Goal: Information Seeking & Learning: Learn about a topic

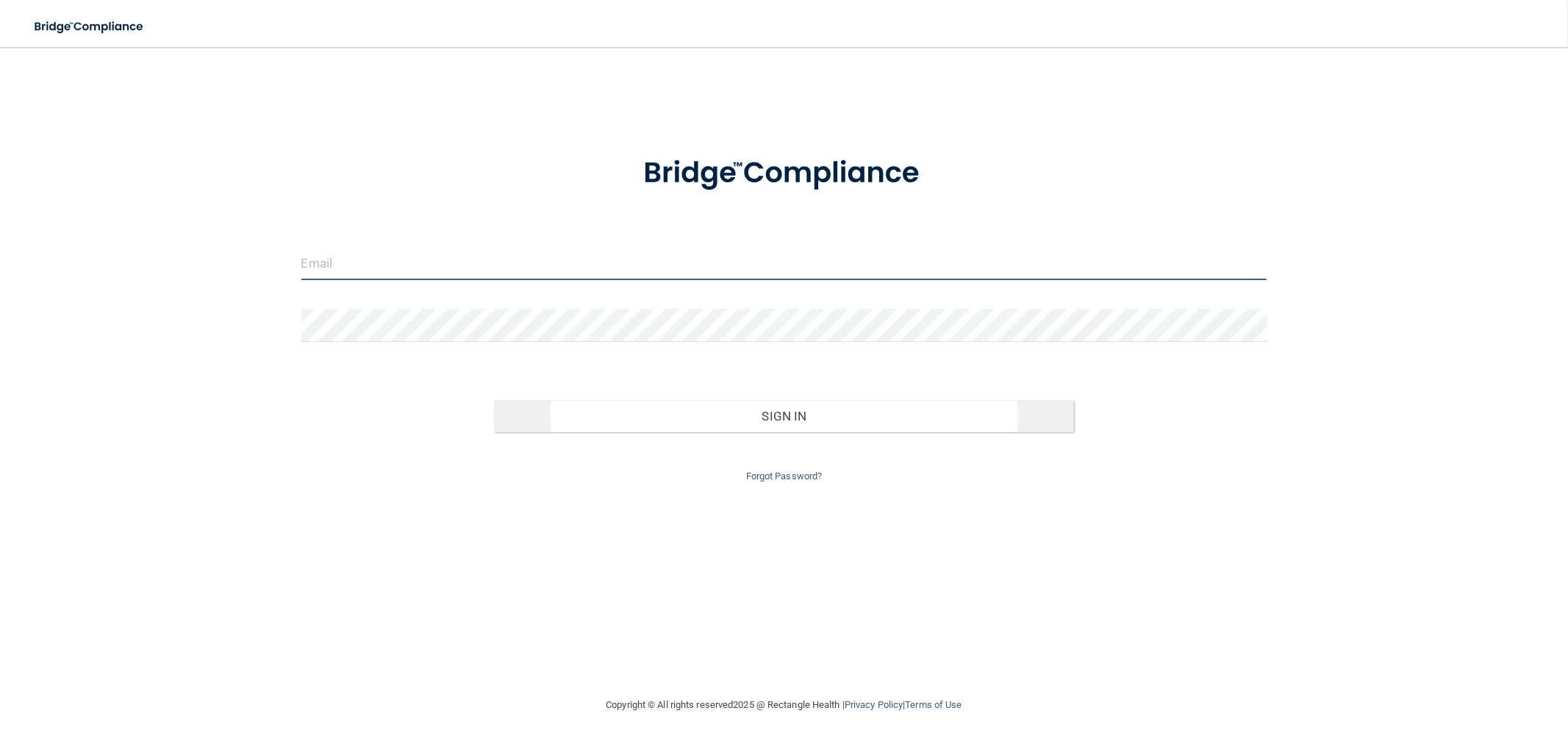
type input "clacys@pcihipaa.com"
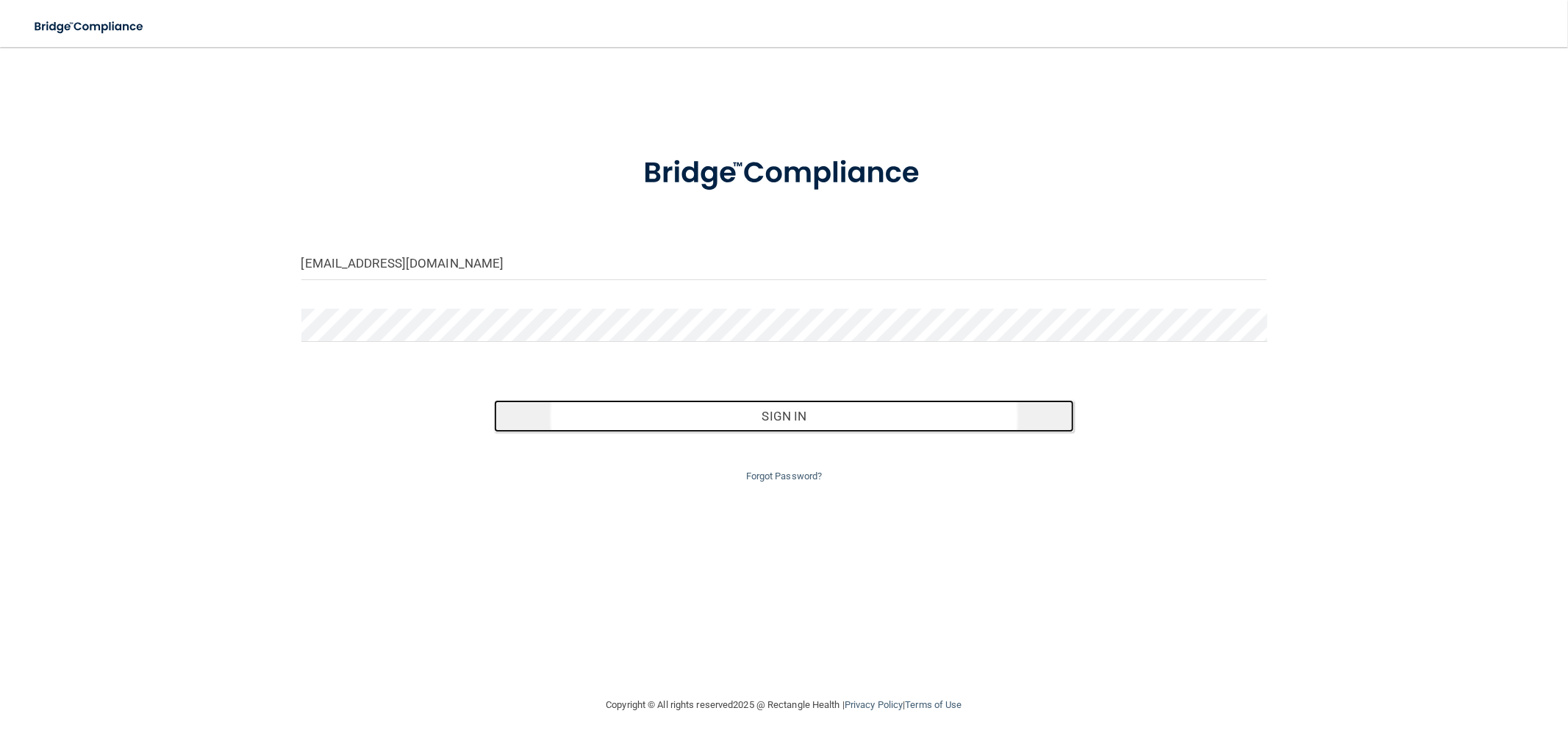
click at [701, 428] on button "Sign In" at bounding box center [784, 416] width 579 height 32
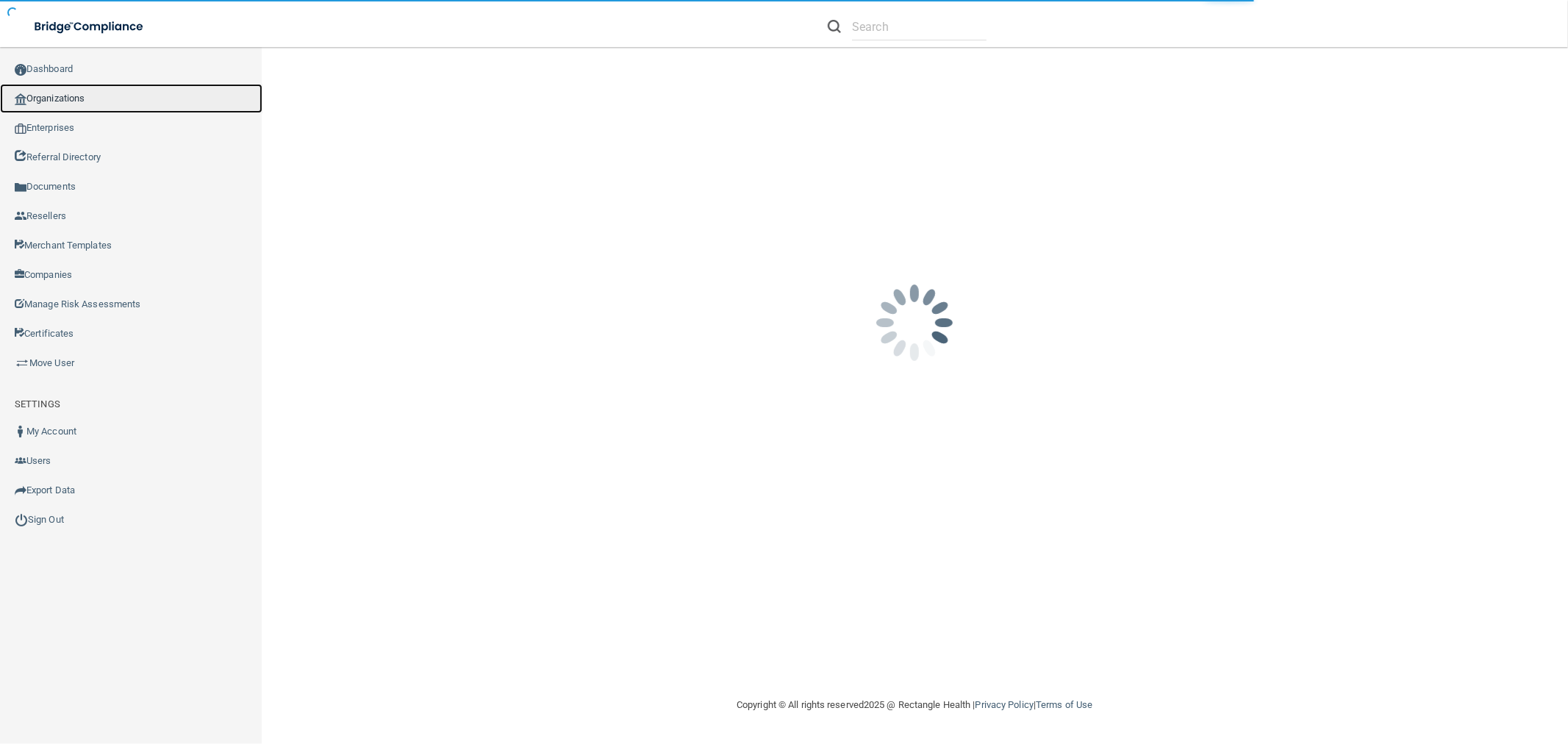
click at [53, 97] on link "Organizations" at bounding box center [131, 99] width 263 height 29
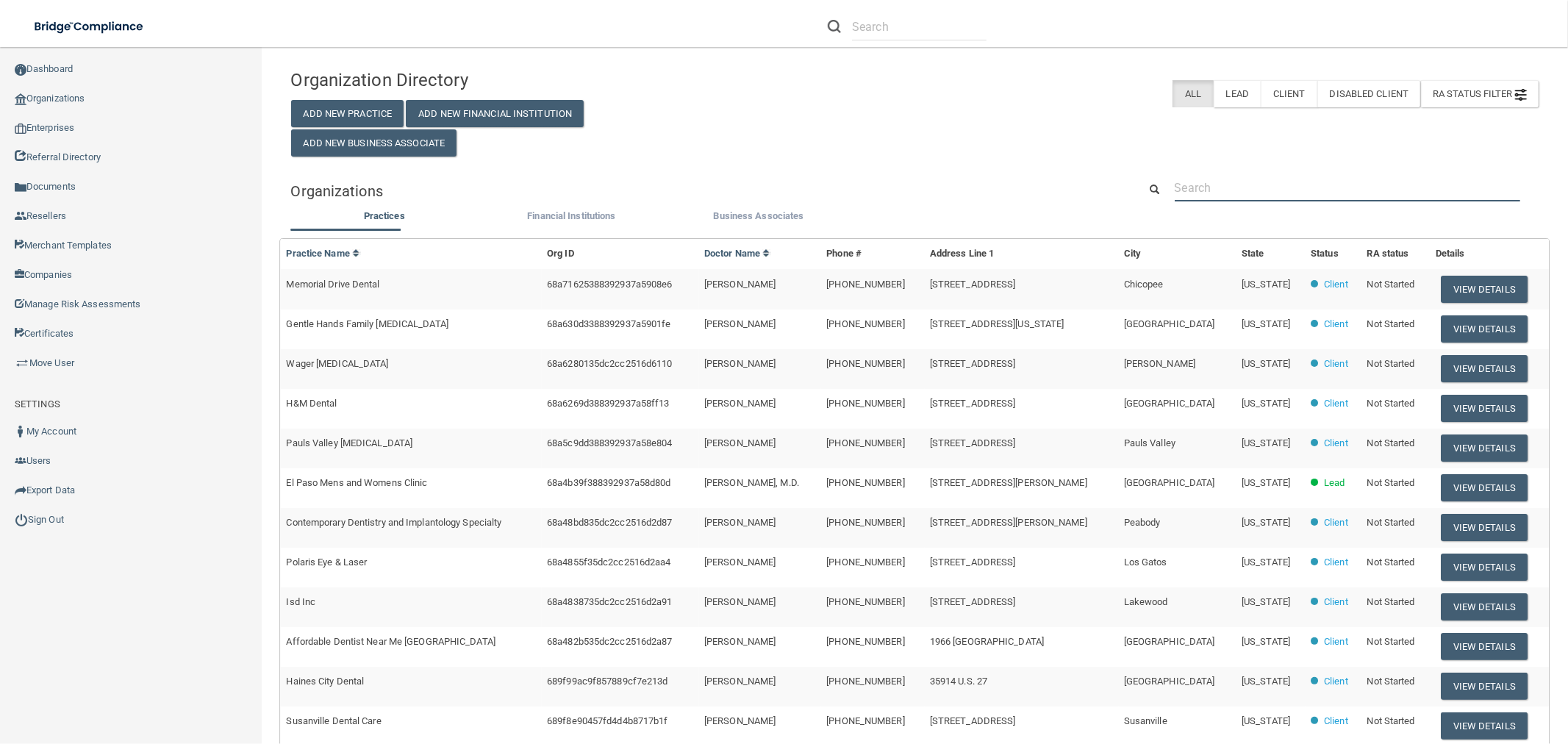
click at [1247, 196] on input "text" at bounding box center [1347, 188] width 345 height 27
paste input "Kids off Broadway Dental"
type input "Kids off Broadway Dental"
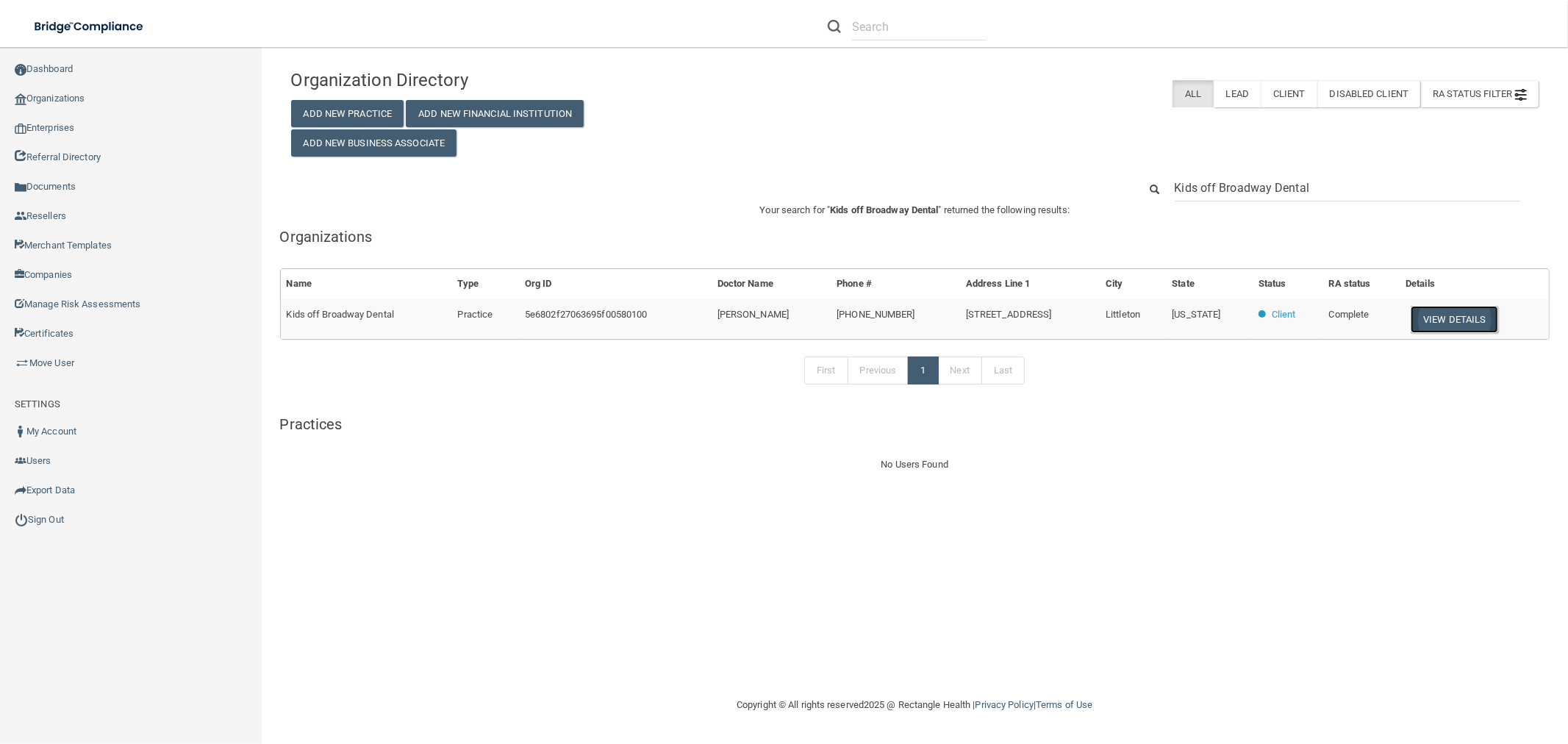
click at [1460, 328] on button "View Details" at bounding box center [1454, 319] width 87 height 27
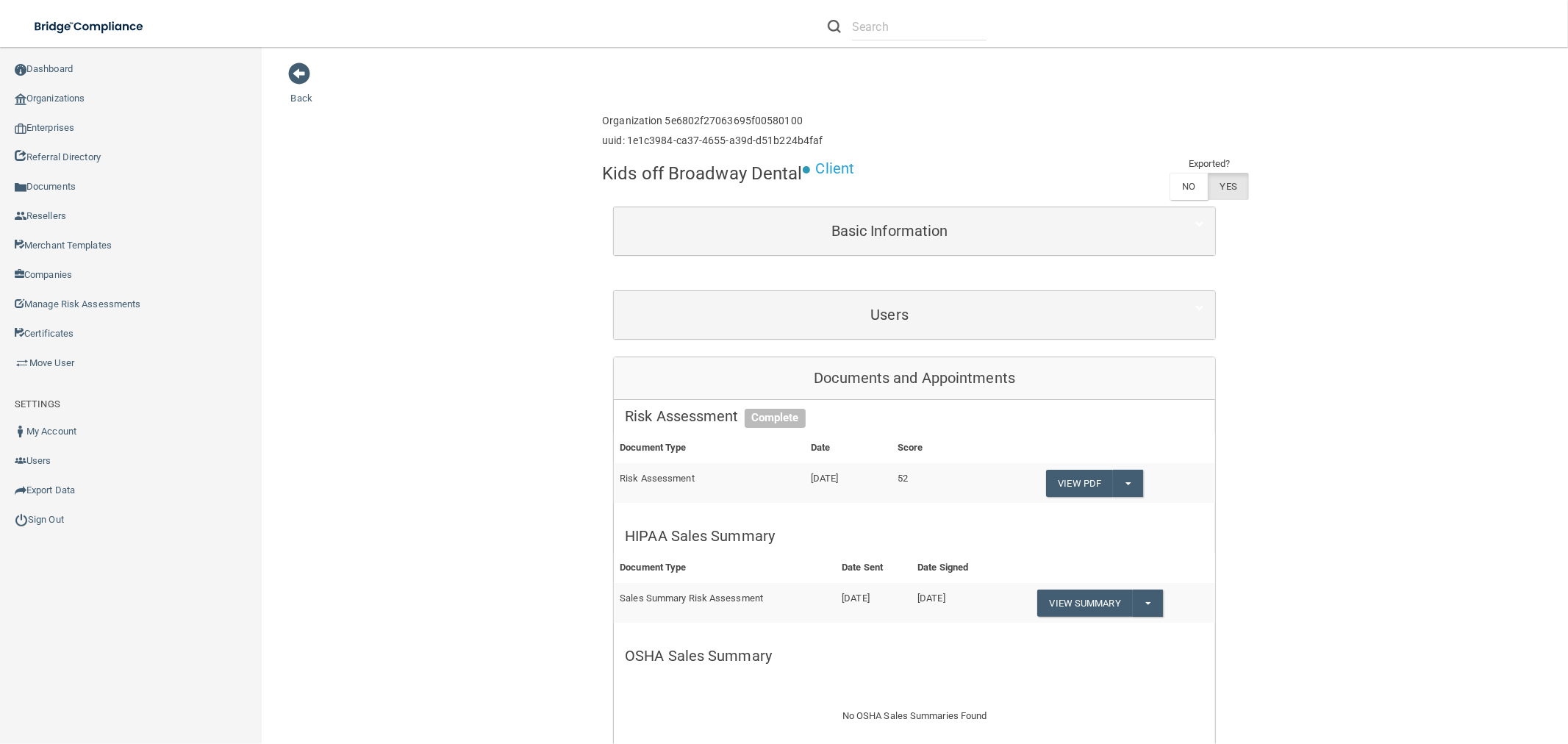
click at [976, 333] on div "Users" at bounding box center [915, 315] width 602 height 48
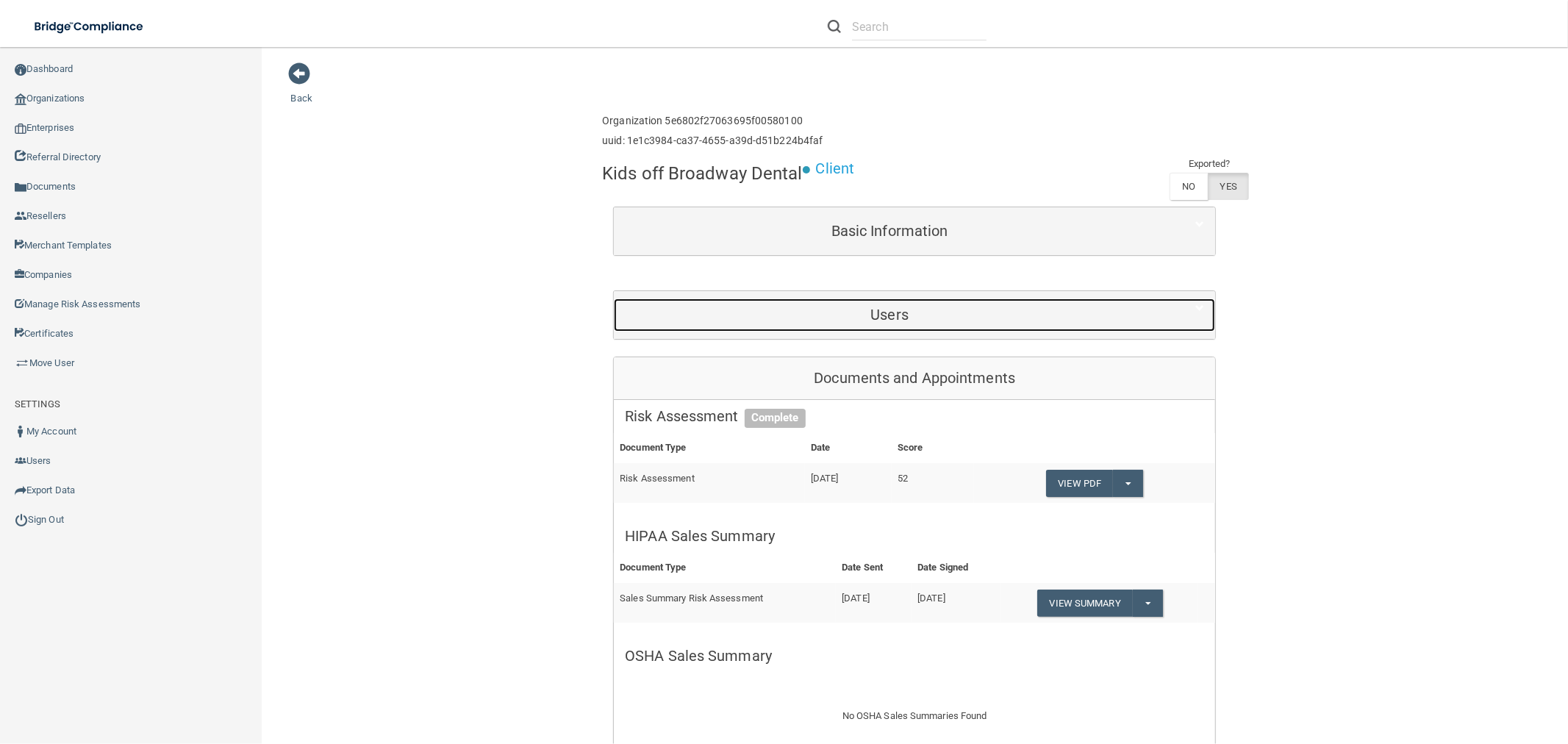
click at [979, 321] on h5 "Users" at bounding box center [889, 314] width 529 height 16
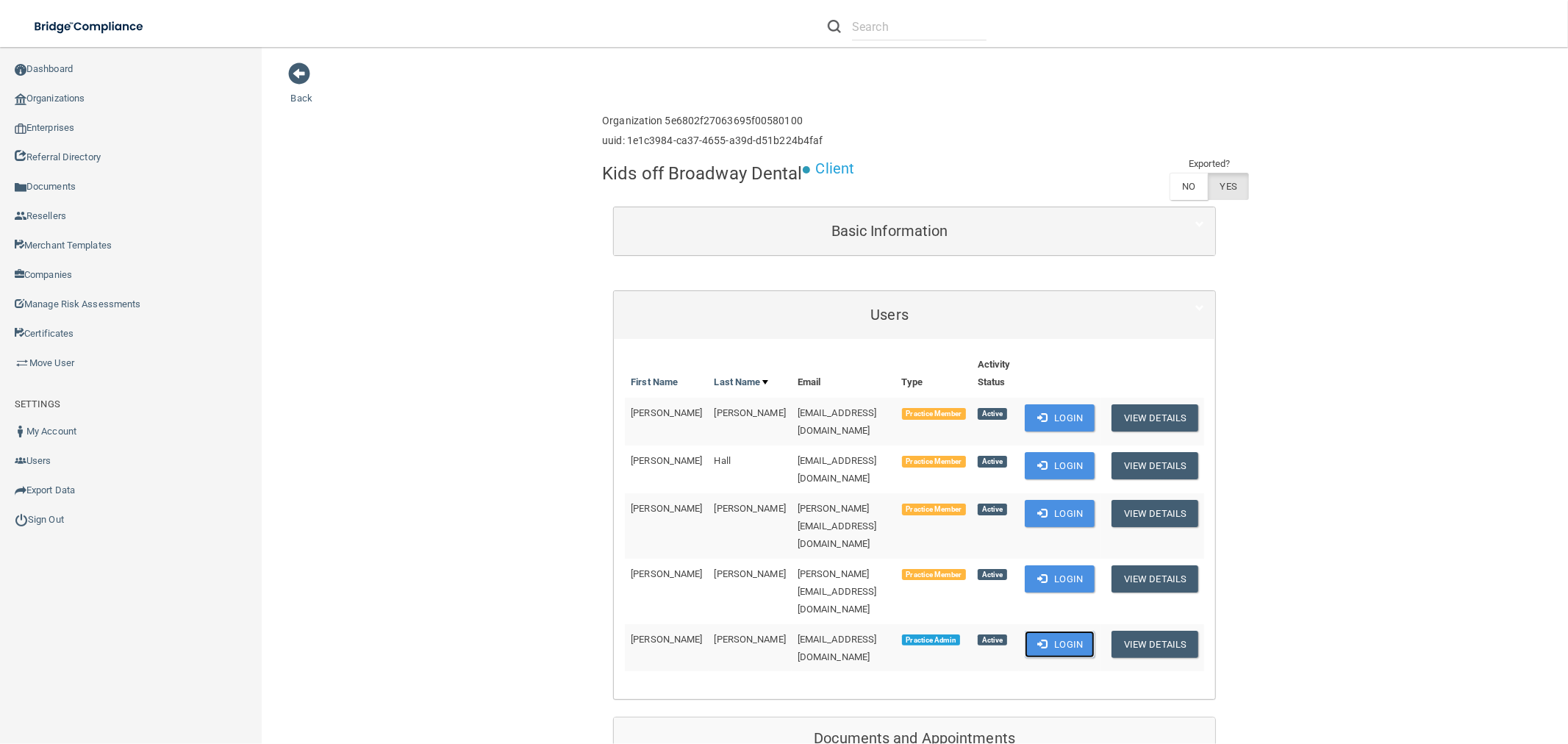
click at [1061, 631] on button "Login" at bounding box center [1060, 644] width 70 height 27
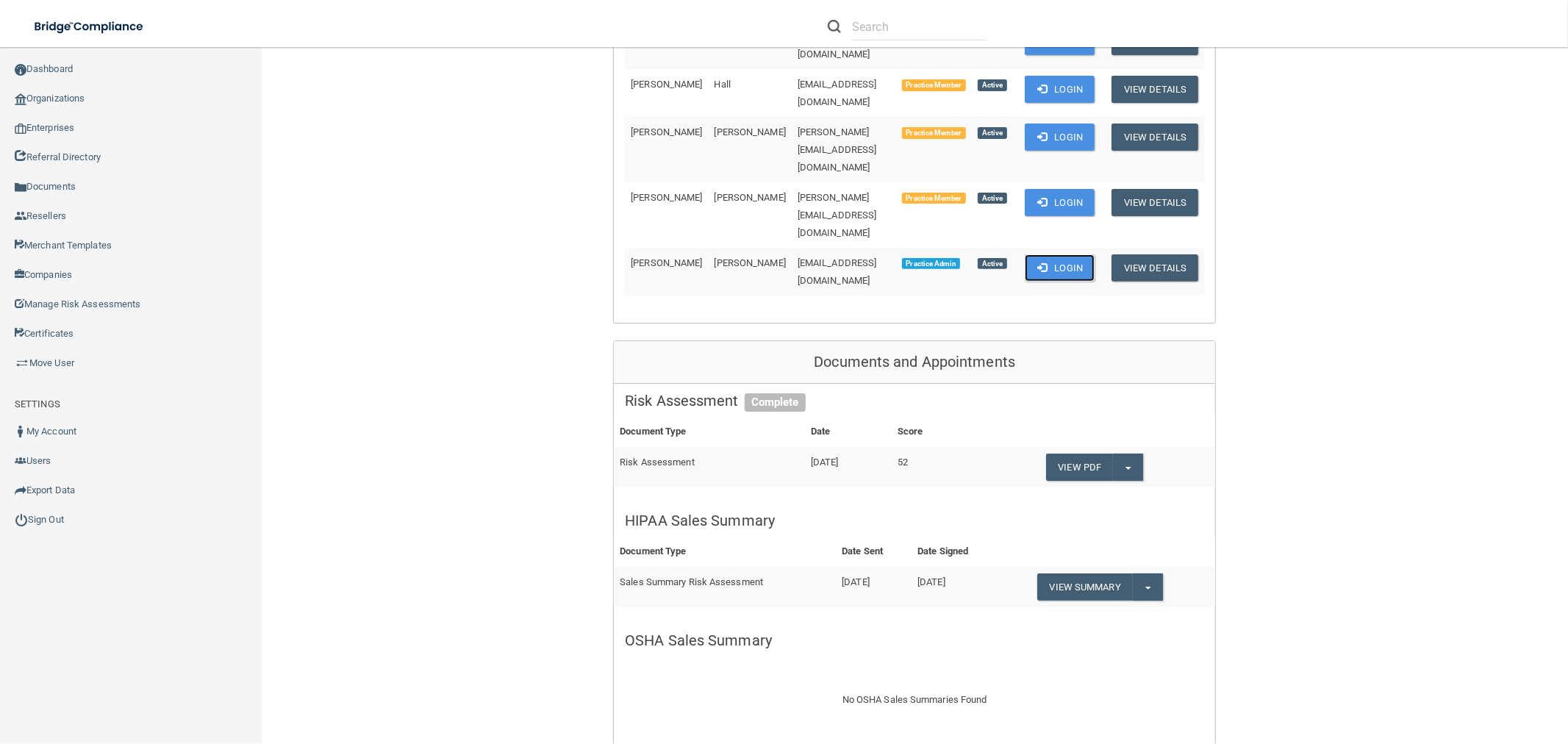
scroll to position [82, 0]
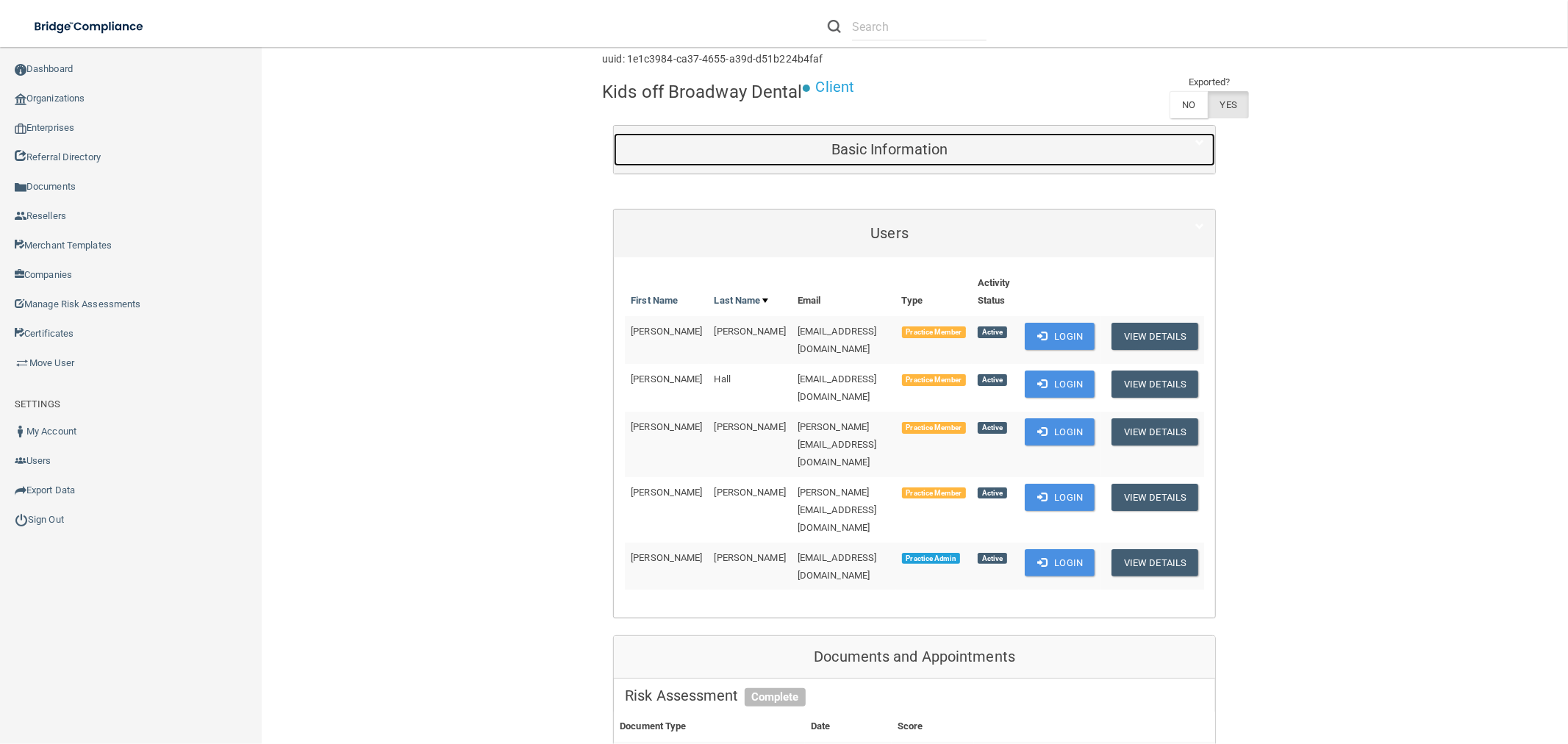
click at [674, 159] on div "Basic Information" at bounding box center [890, 149] width 552 height 33
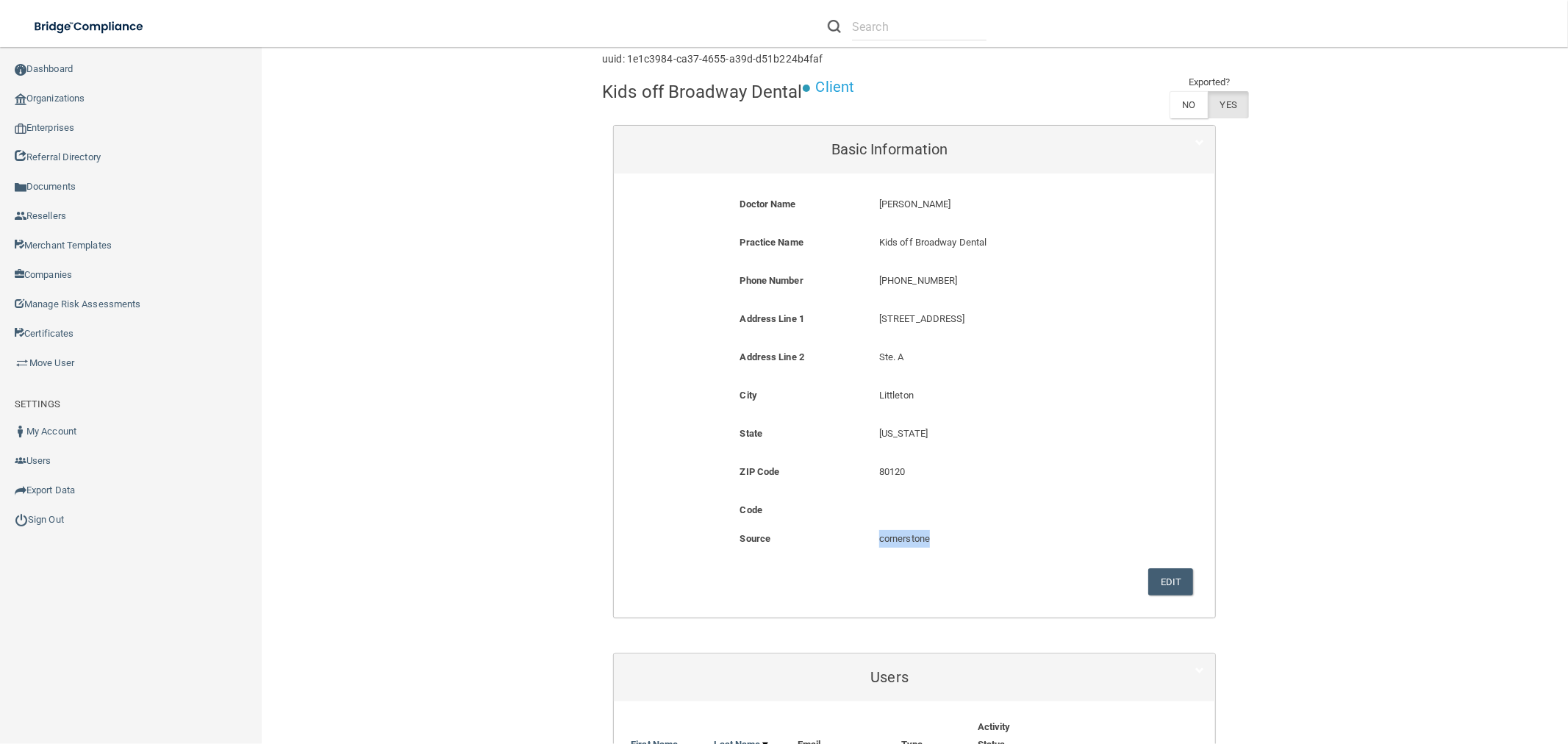
drag, startPoint x: 928, startPoint y: 540, endPoint x: 857, endPoint y: 532, distance: 71.4
click at [857, 532] on div "Source cornerstone PCIHIPAA wnc datainsure sunsetdt sunset sunsetcore sunsetout…" at bounding box center [915, 543] width 579 height 27
copy div "cornerstone"
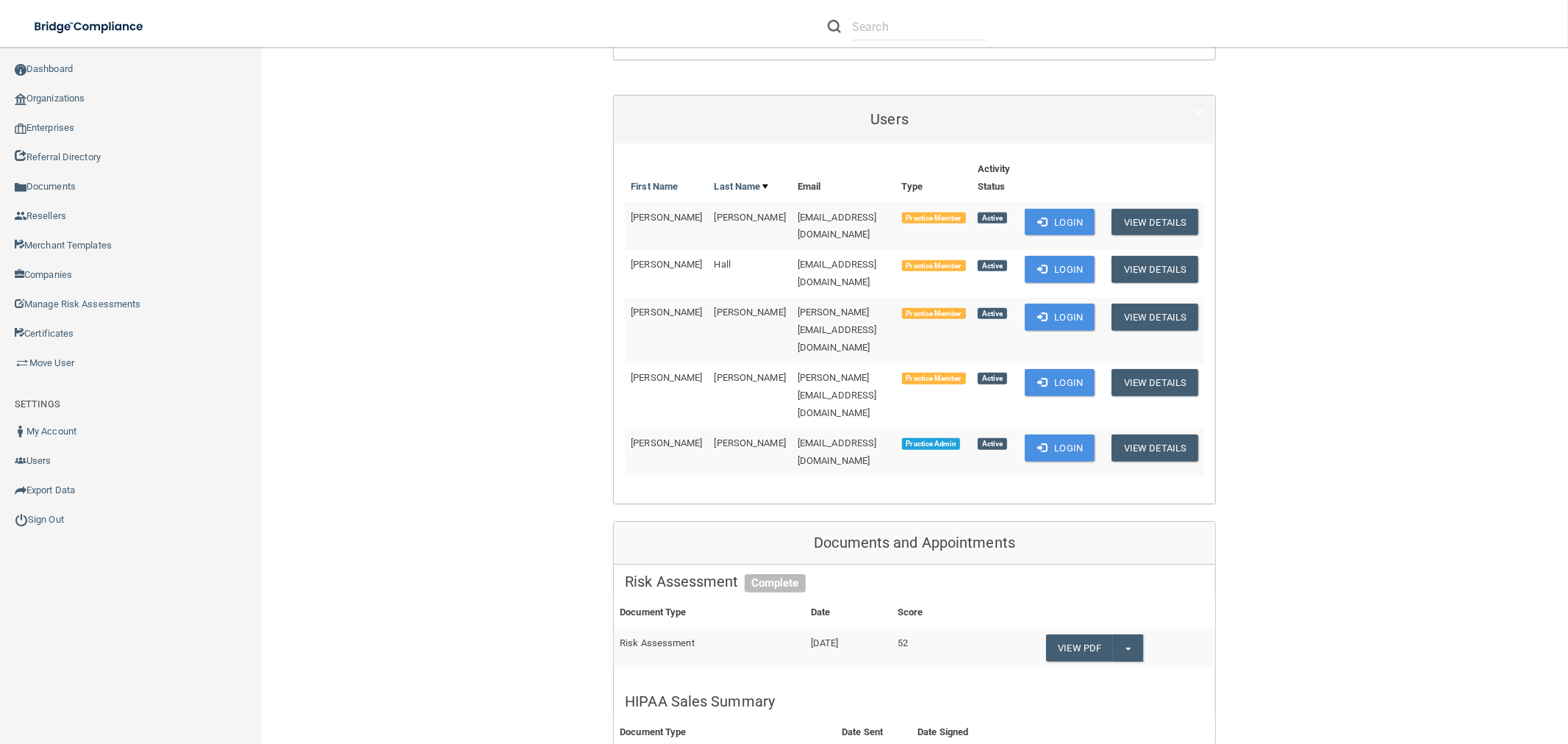
scroll to position [817, 0]
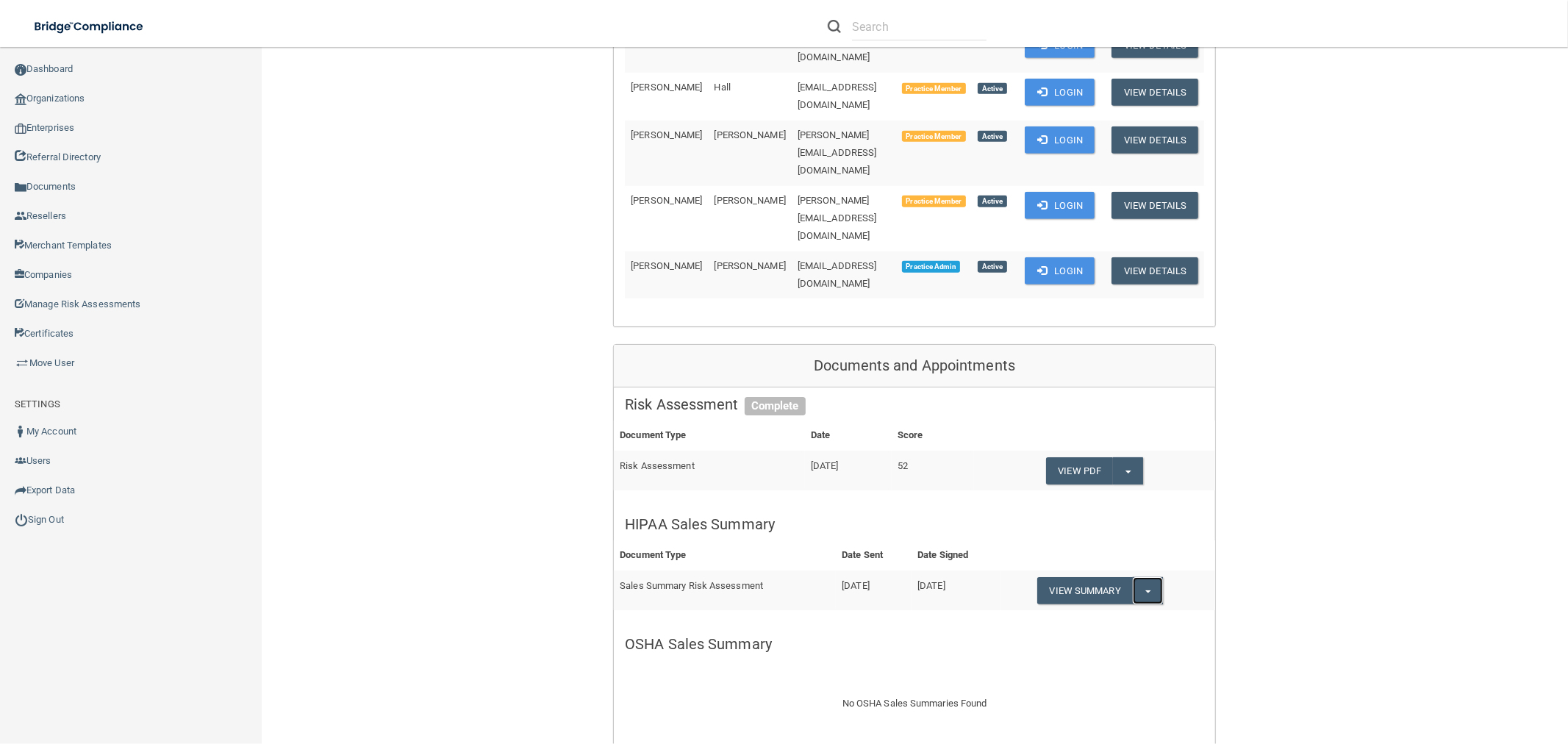
click at [1141, 577] on button "Split button!" at bounding box center [1148, 590] width 30 height 27
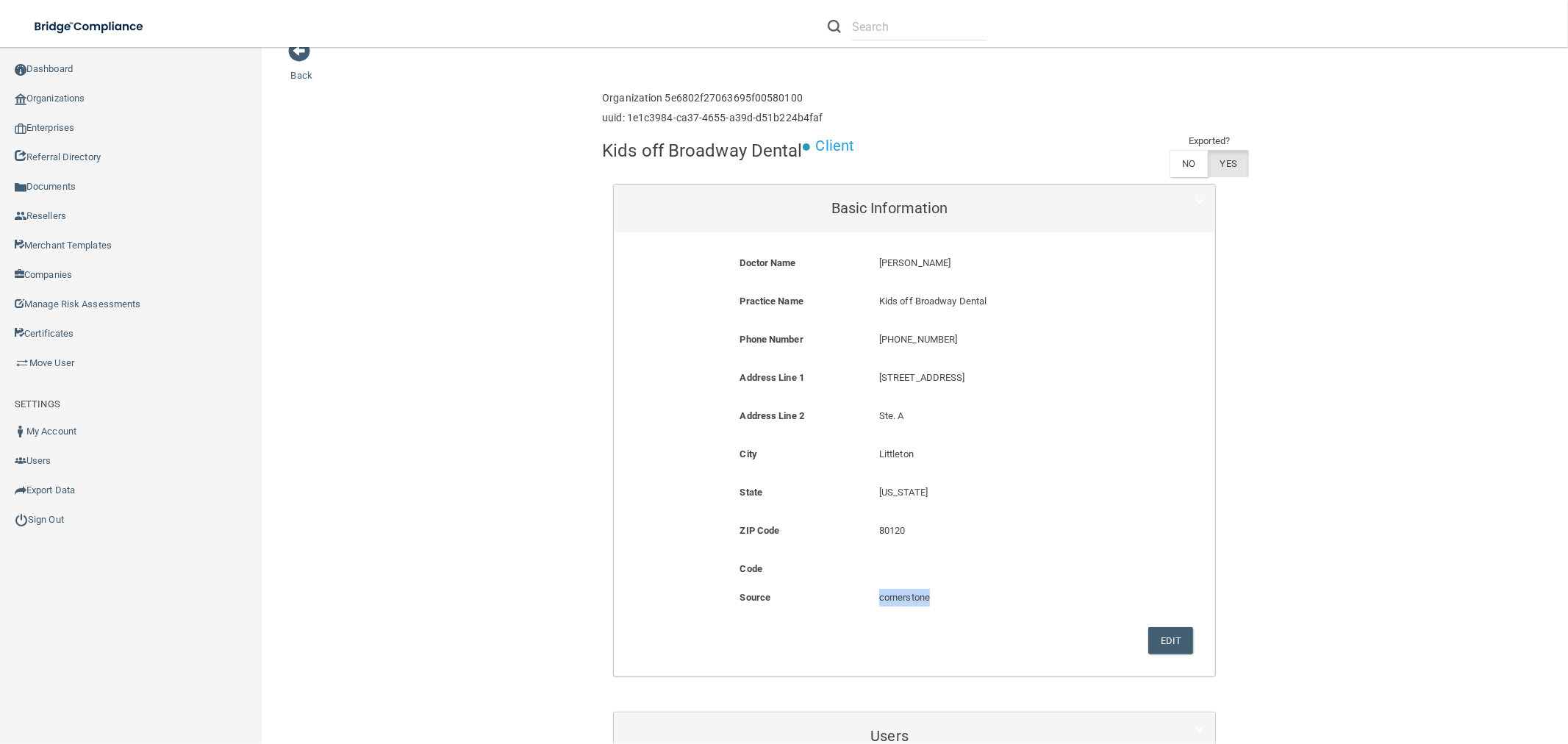
scroll to position [0, 0]
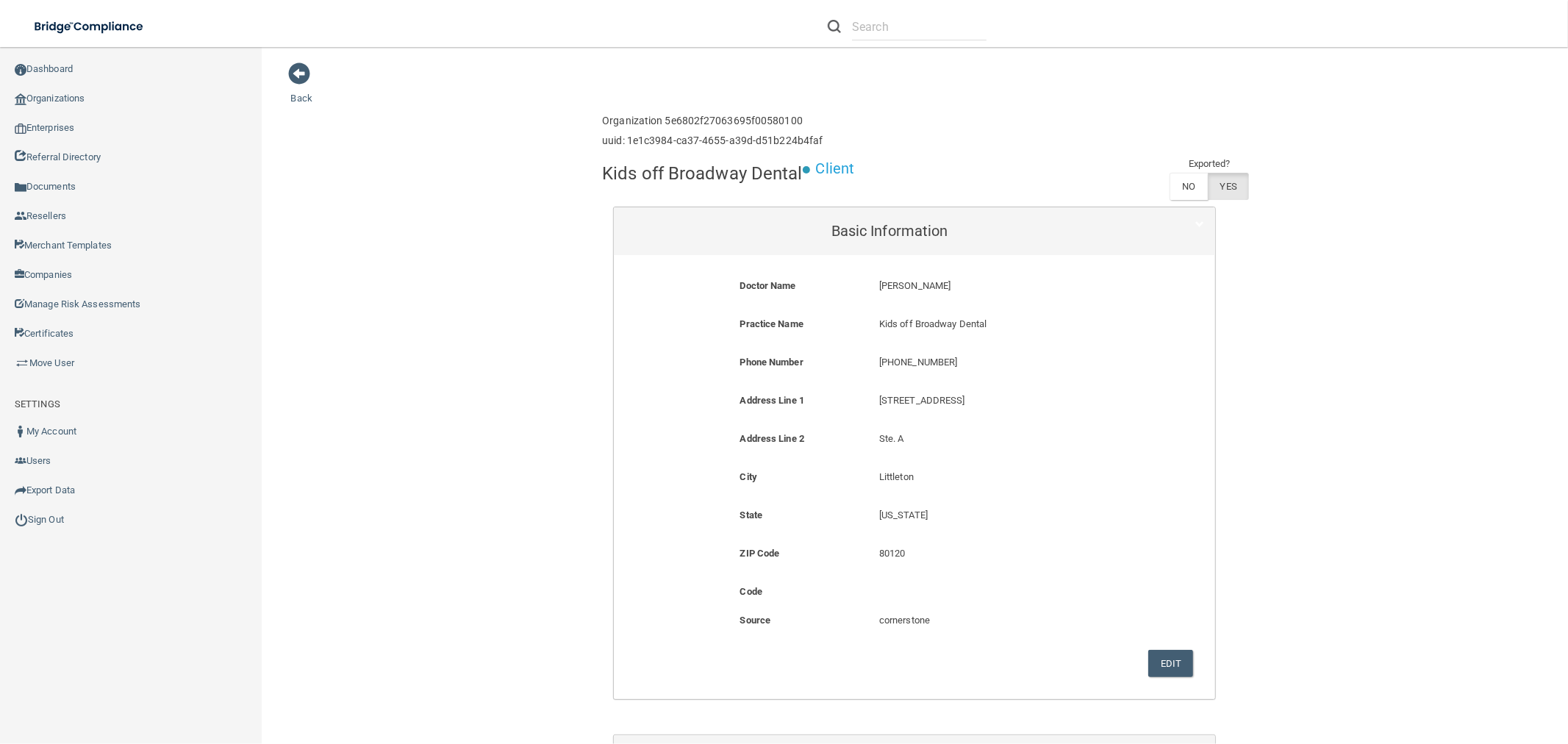
click at [721, 151] on div "Organization 5e6802f27063695f00580100 uuid: 1e1c3984-ca37-4655-a39d-d51b224b4faf" at bounding box center [713, 131] width 221 height 48
click at [714, 170] on h4 "Kids off Broadway Dental" at bounding box center [702, 173] width 200 height 19
copy div "Kids off Broadway Dental"
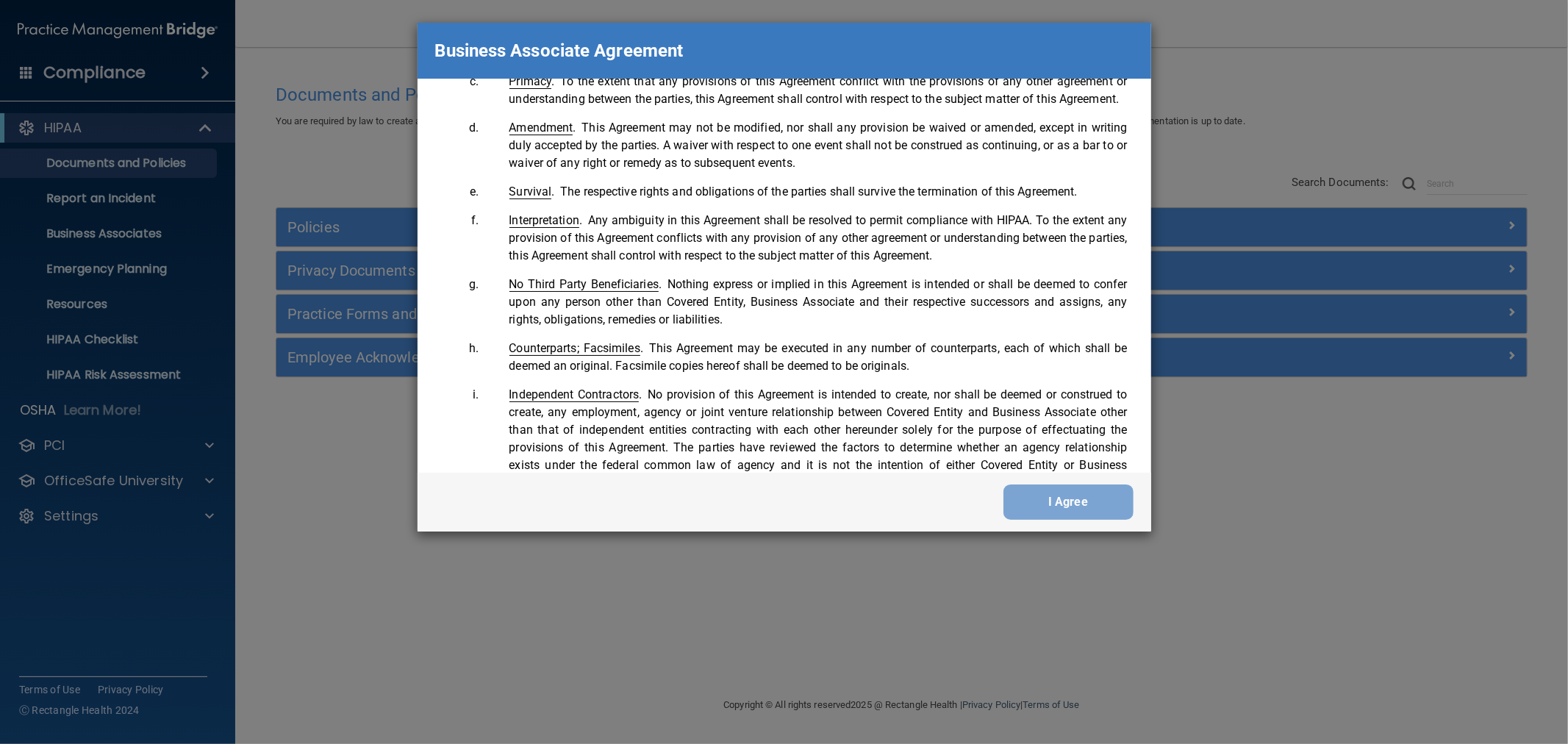
scroll to position [3015, 0]
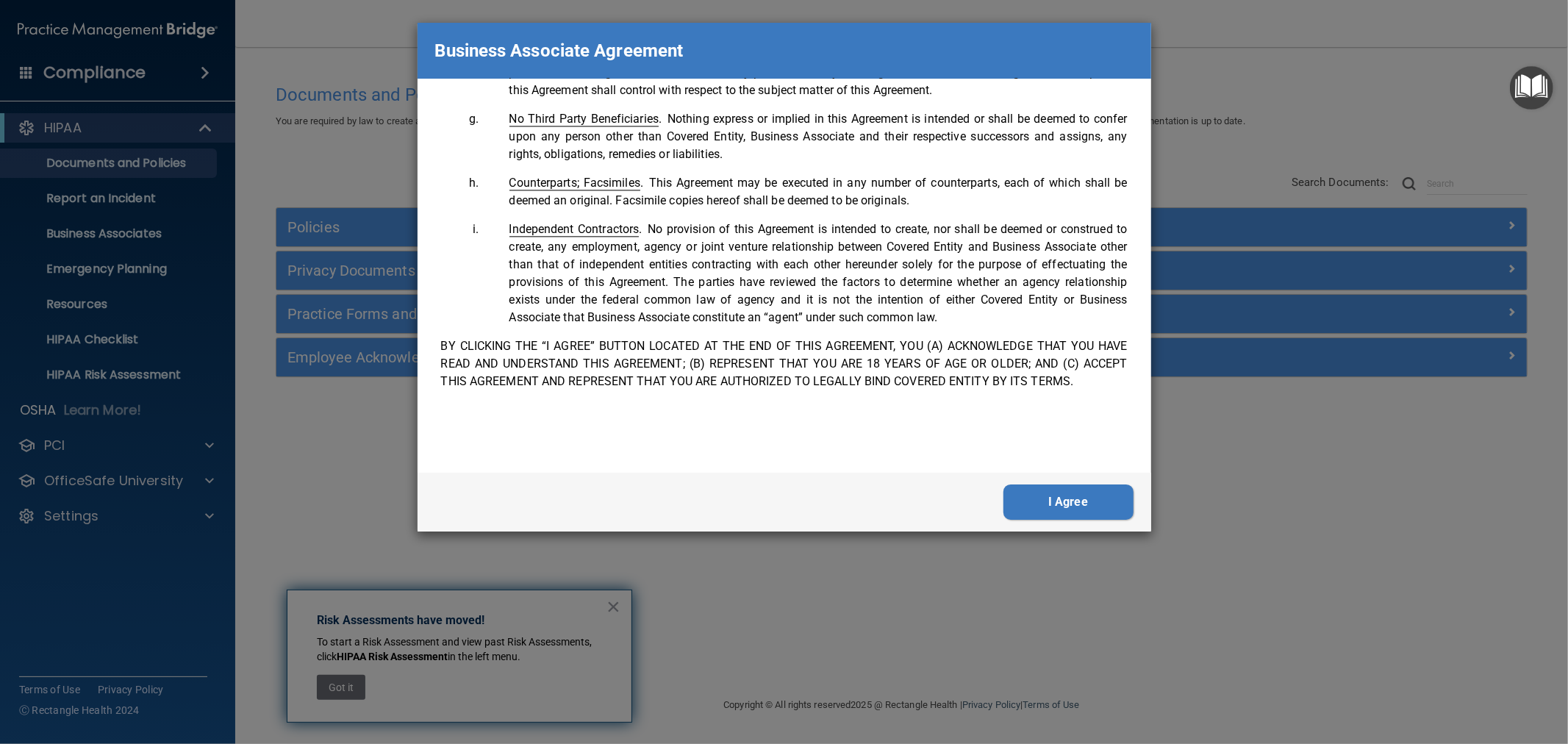
click at [1092, 511] on button "I Agree" at bounding box center [1068, 502] width 130 height 36
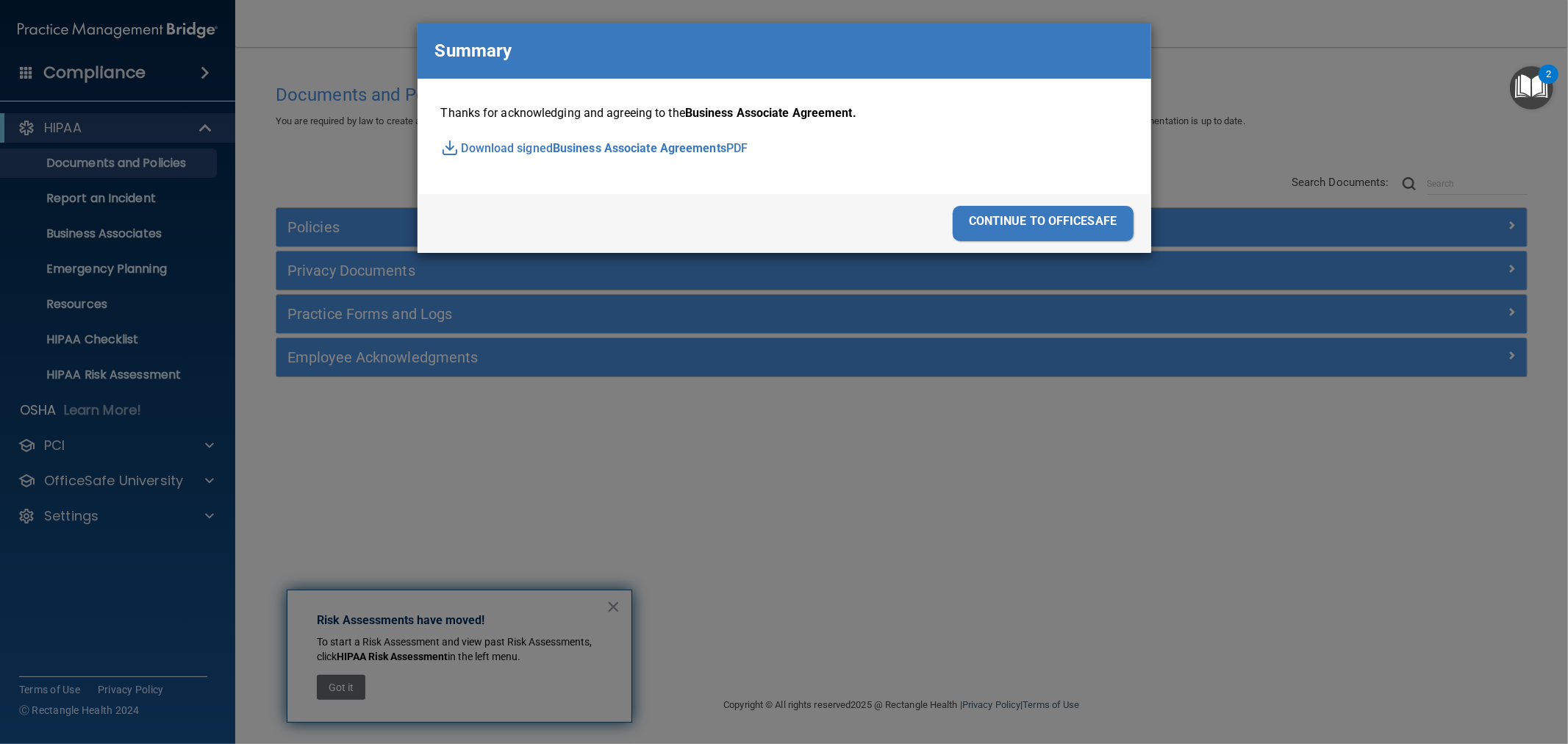
click at [1062, 222] on div "continue to officesafe" at bounding box center [1044, 224] width 181 height 36
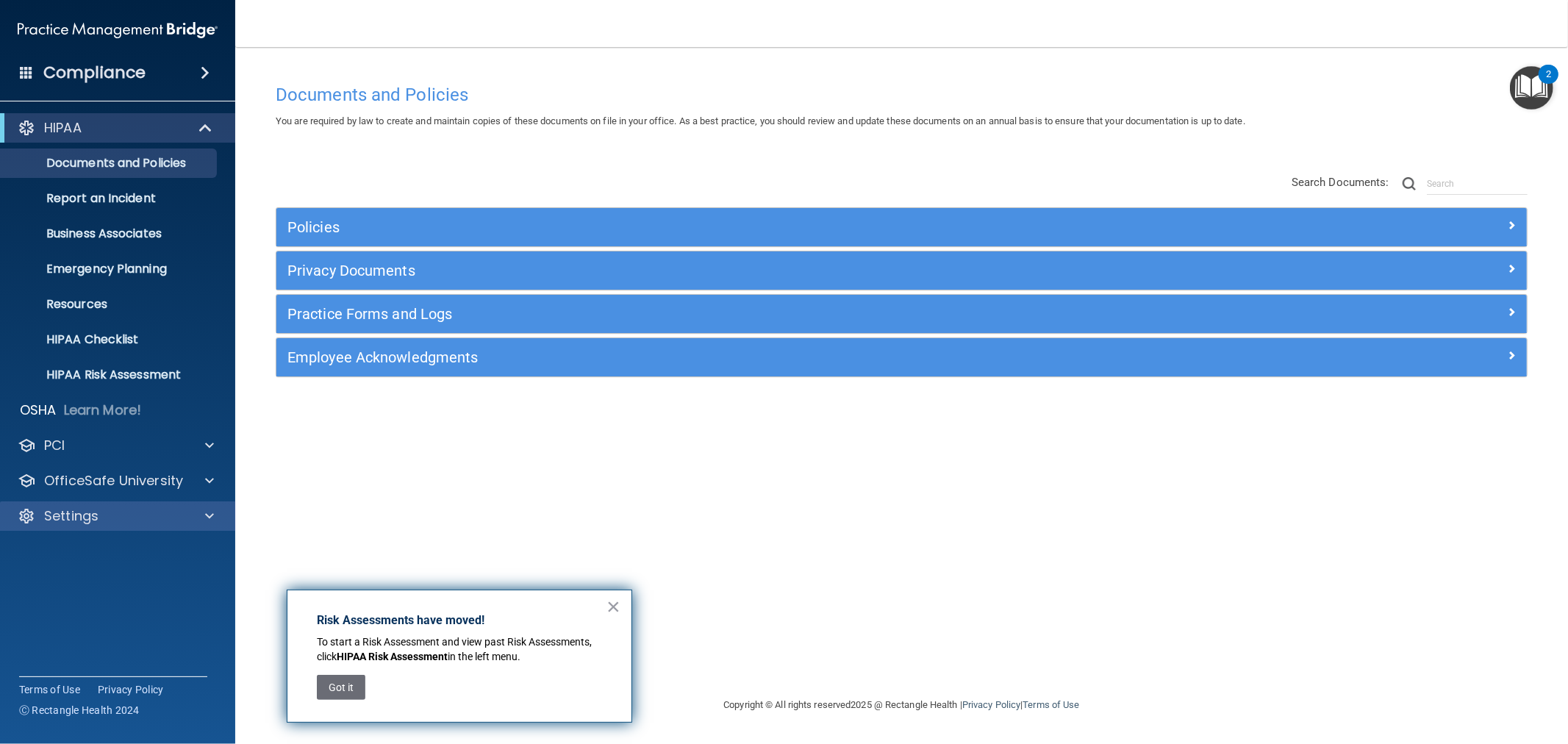
click at [70, 527] on div "Settings" at bounding box center [118, 516] width 236 height 29
click at [105, 508] on div "Settings" at bounding box center [98, 516] width 182 height 18
click at [81, 586] on p "My Users" at bounding box center [110, 586] width 201 height 15
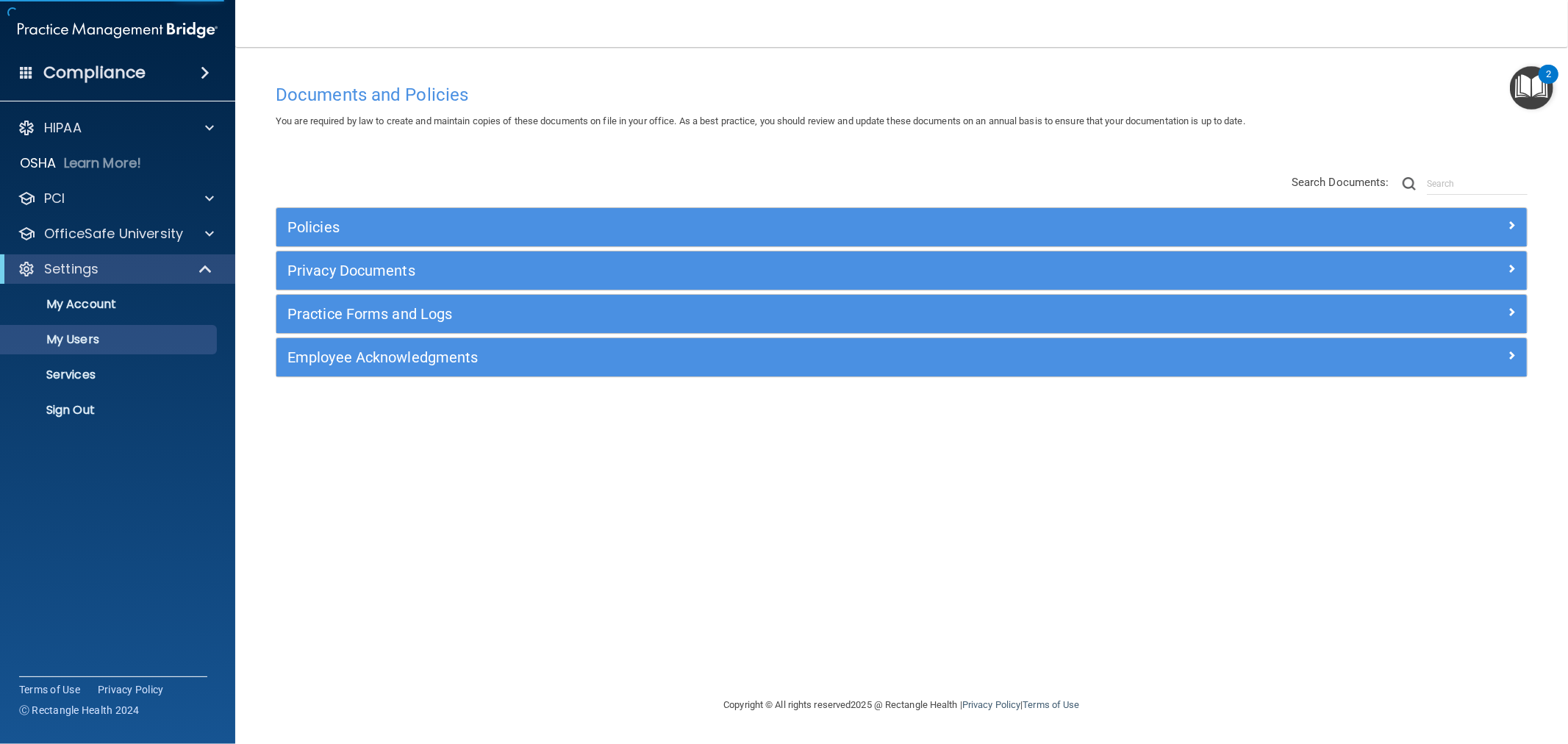
select select "20"
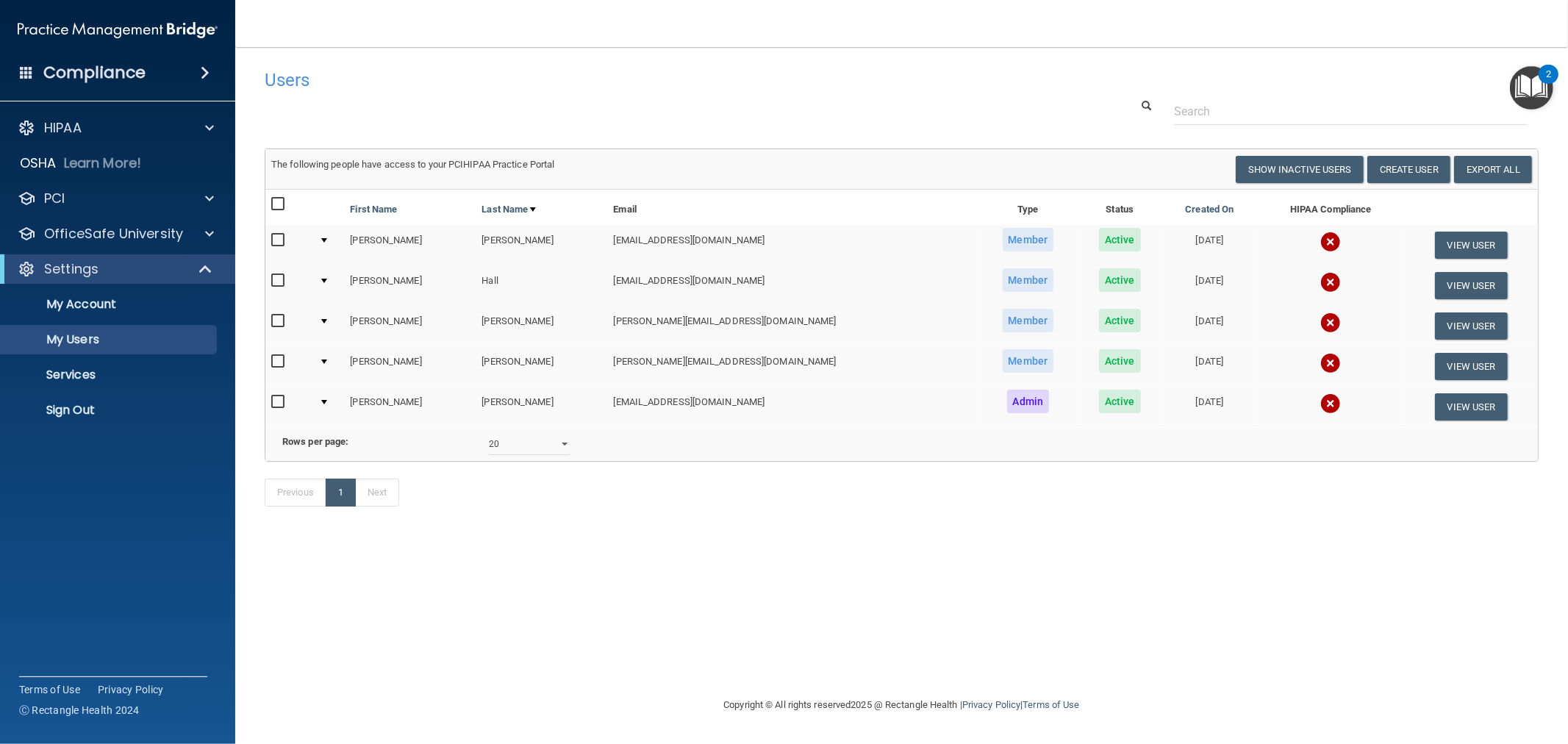
click at [1321, 240] on img at bounding box center [1331, 242] width 21 height 21
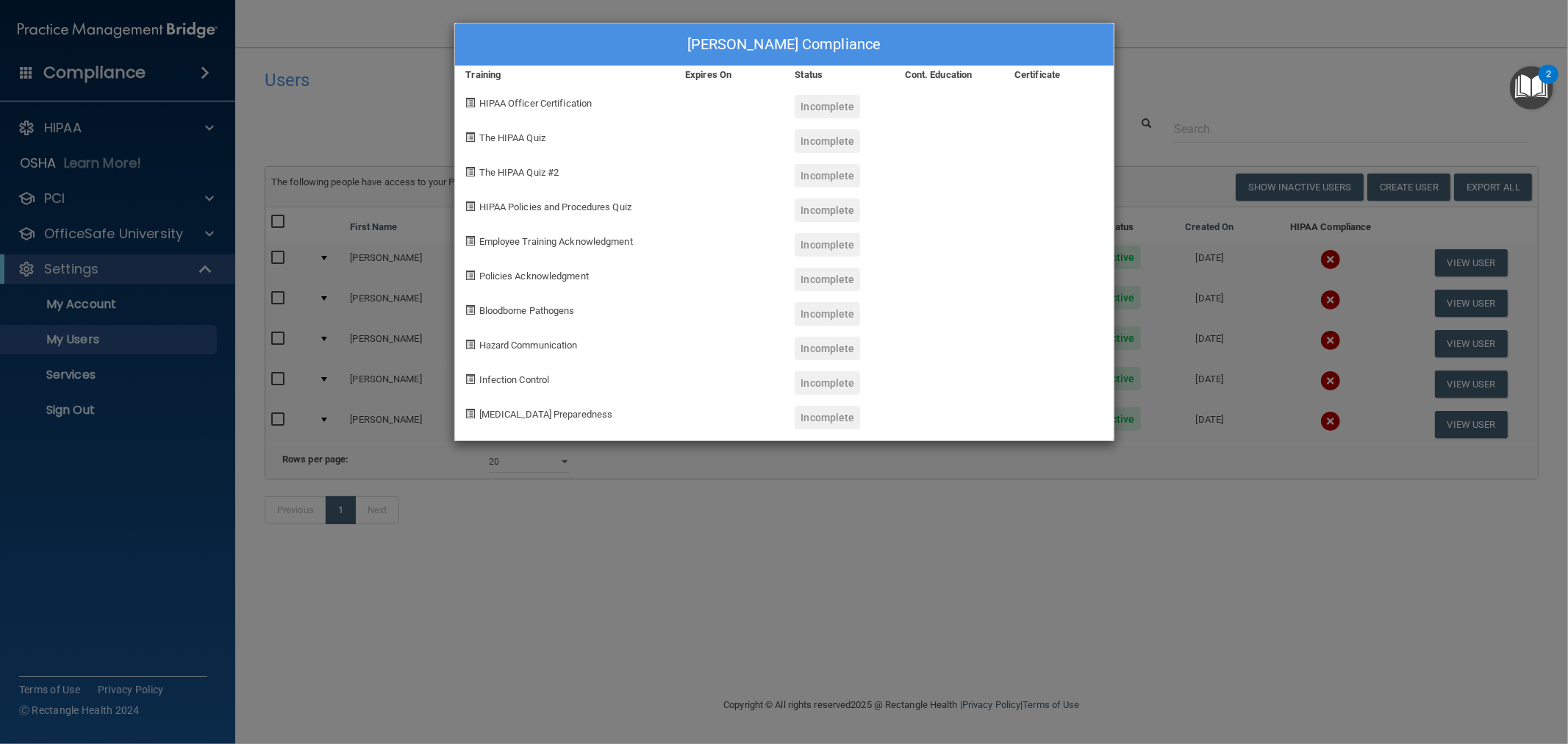
click at [1295, 301] on div "[PERSON_NAME] Compliance Training Expires On Status Cont. Education Certificate…" at bounding box center [784, 372] width 1568 height 744
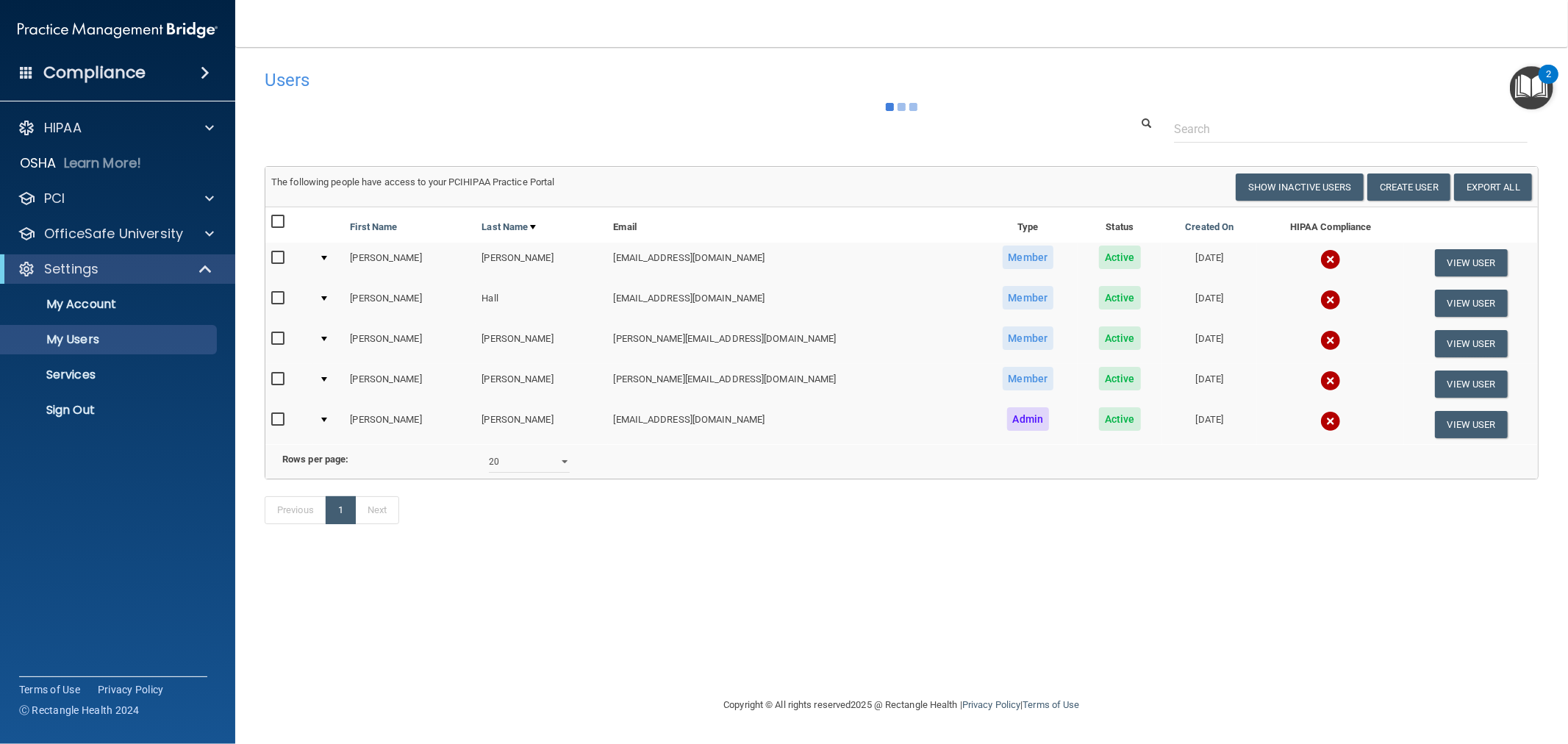
click at [1321, 300] on img at bounding box center [1331, 300] width 21 height 21
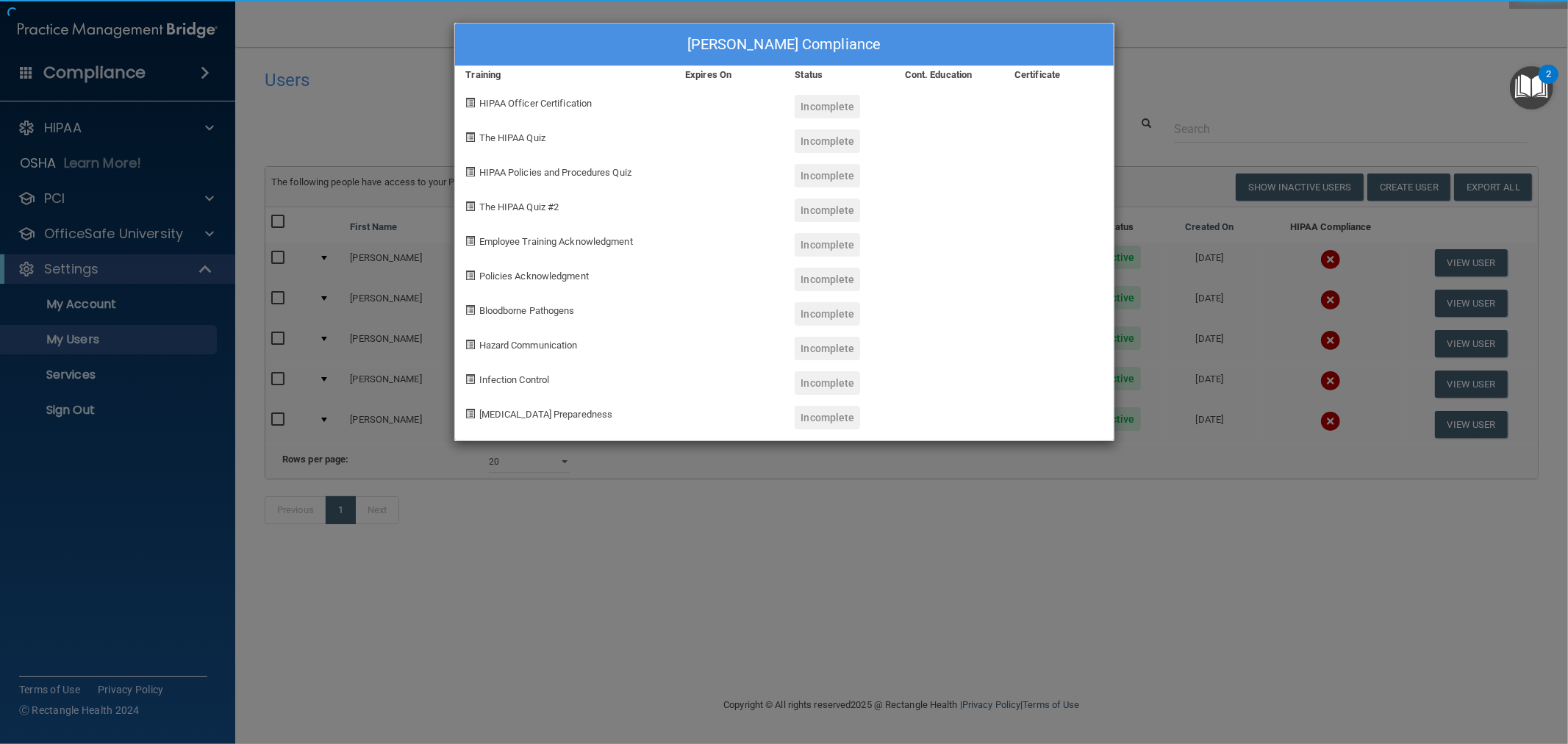
click at [1295, 343] on div "[PERSON_NAME] Compliance Training Expires On Status Cont. Education Certificate…" at bounding box center [784, 372] width 1568 height 744
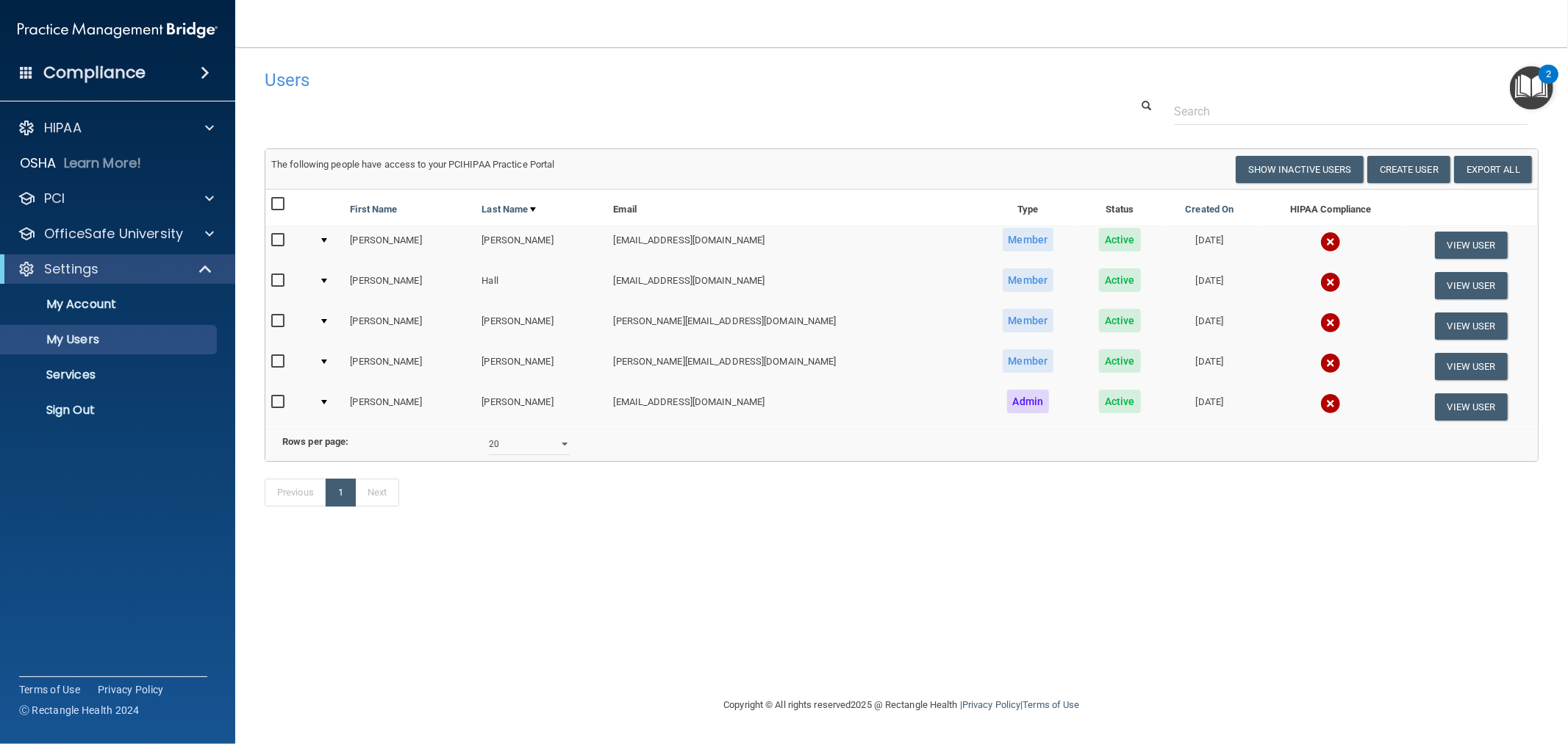
click at [1321, 371] on img at bounding box center [1331, 363] width 21 height 21
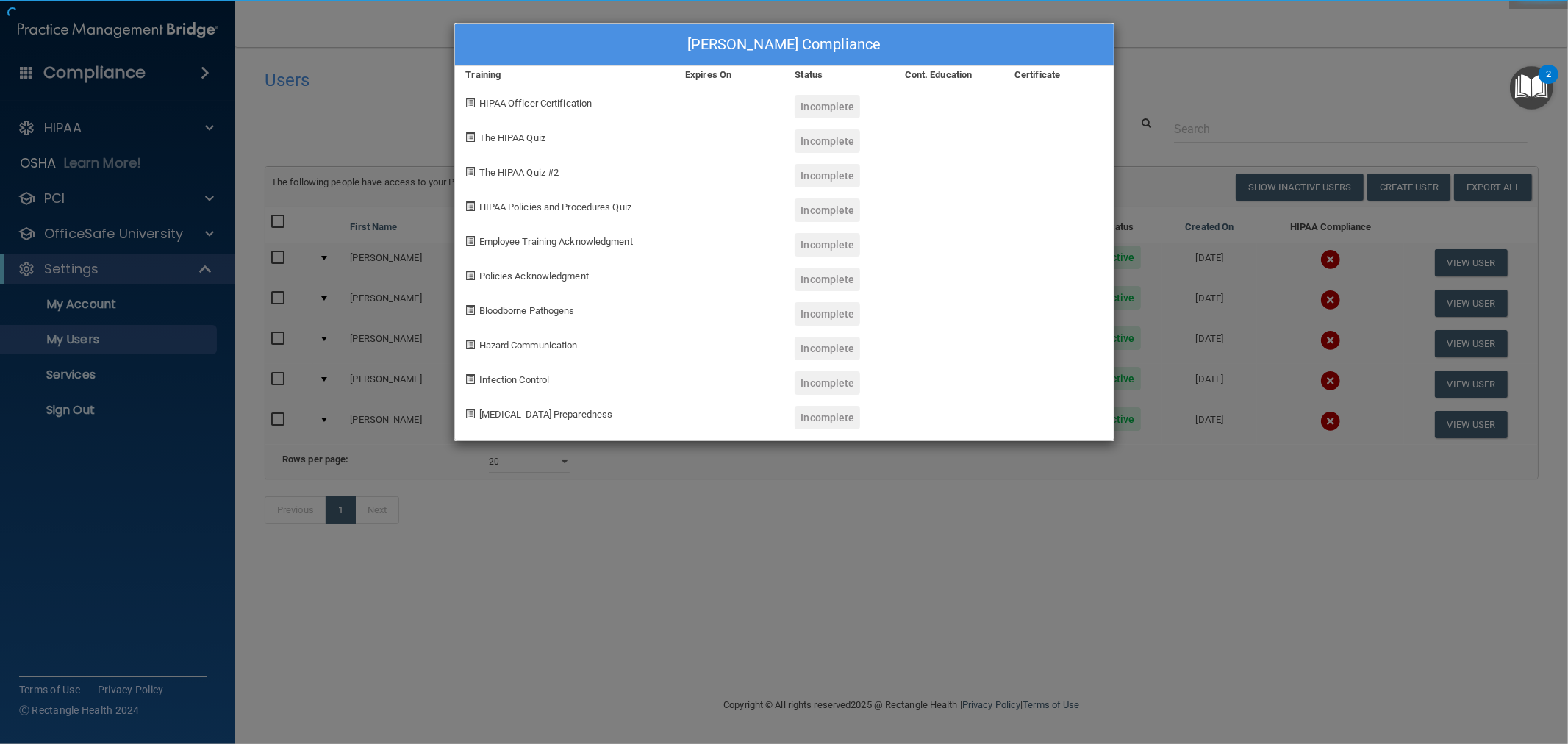
click at [1292, 420] on div "[PERSON_NAME] Compliance Training Expires On Status Cont. Education Certificate…" at bounding box center [784, 372] width 1568 height 744
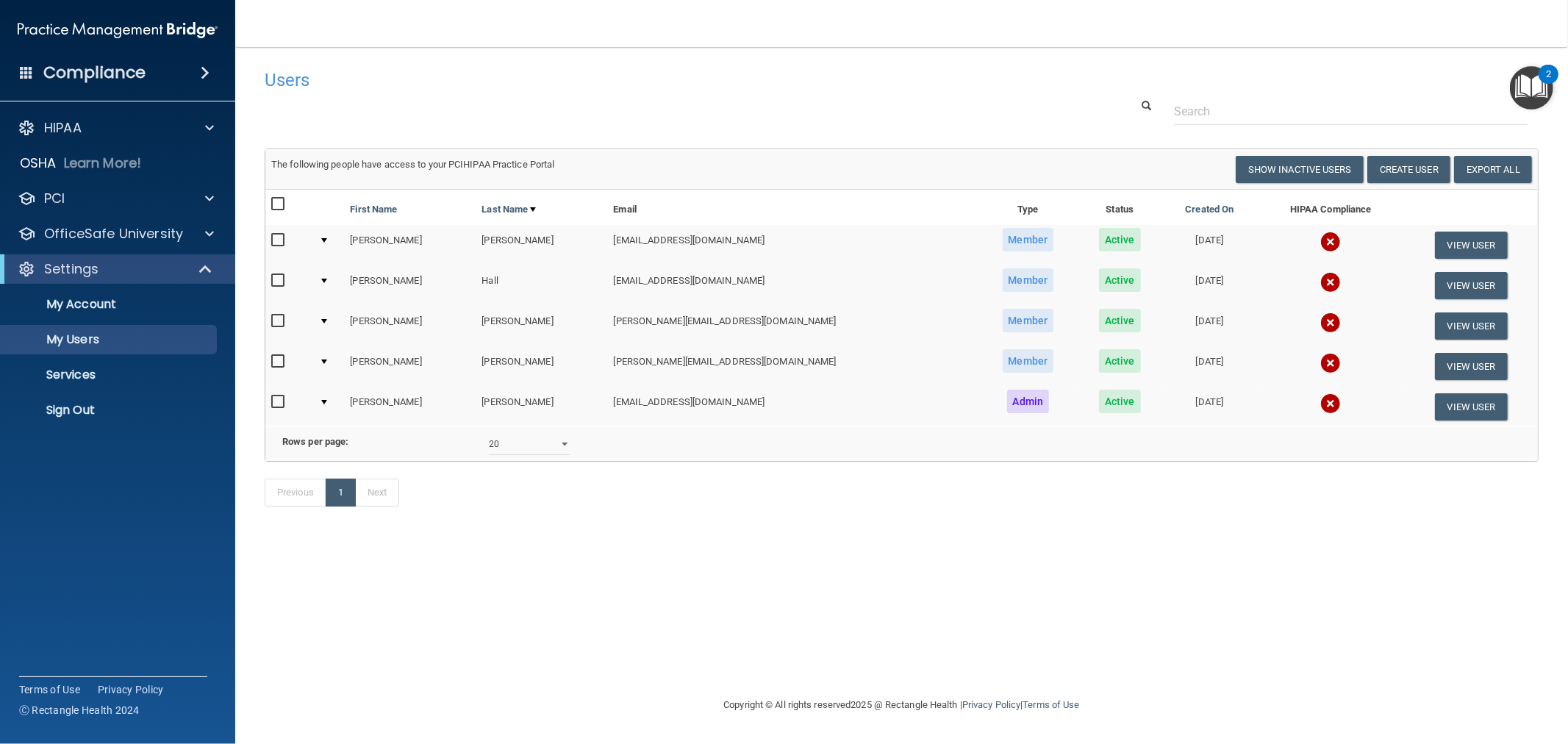
click at [1292, 420] on td at bounding box center [1331, 406] width 147 height 39
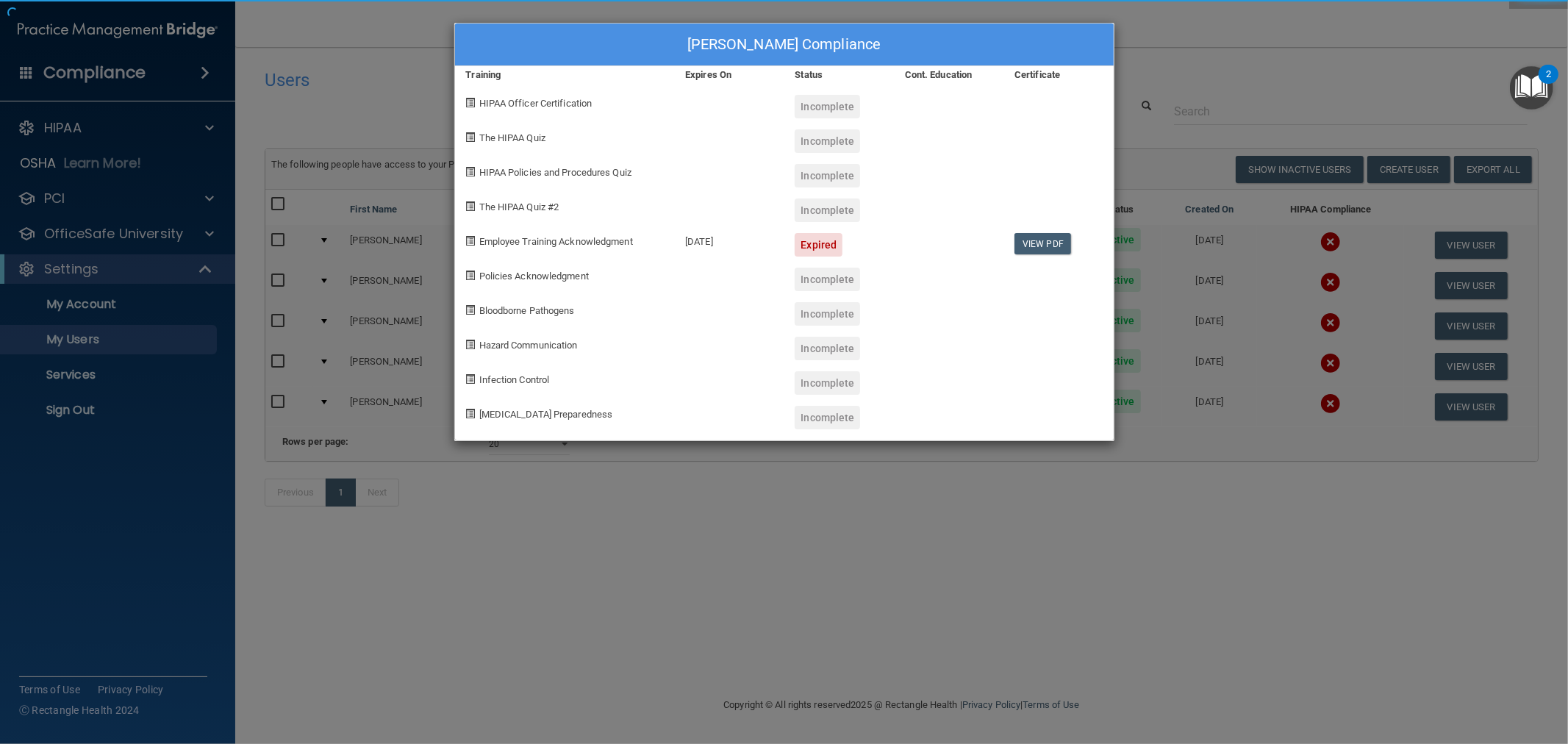
click at [1209, 409] on div "[PERSON_NAME] Compliance Training Expires On Status Cont. Education Certificate…" at bounding box center [784, 372] width 1568 height 744
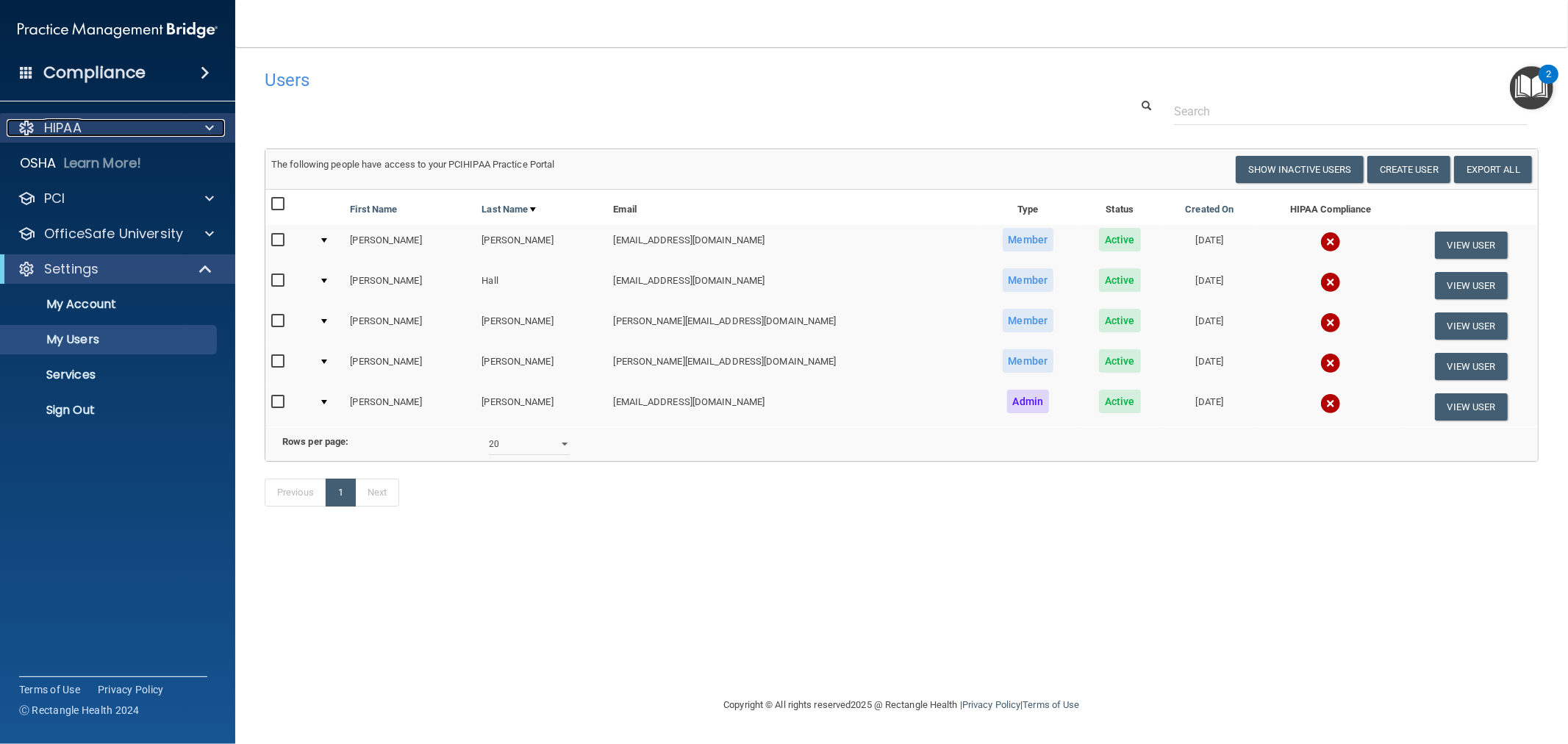
click at [141, 122] on div "HIPAA" at bounding box center [98, 127] width 182 height 18
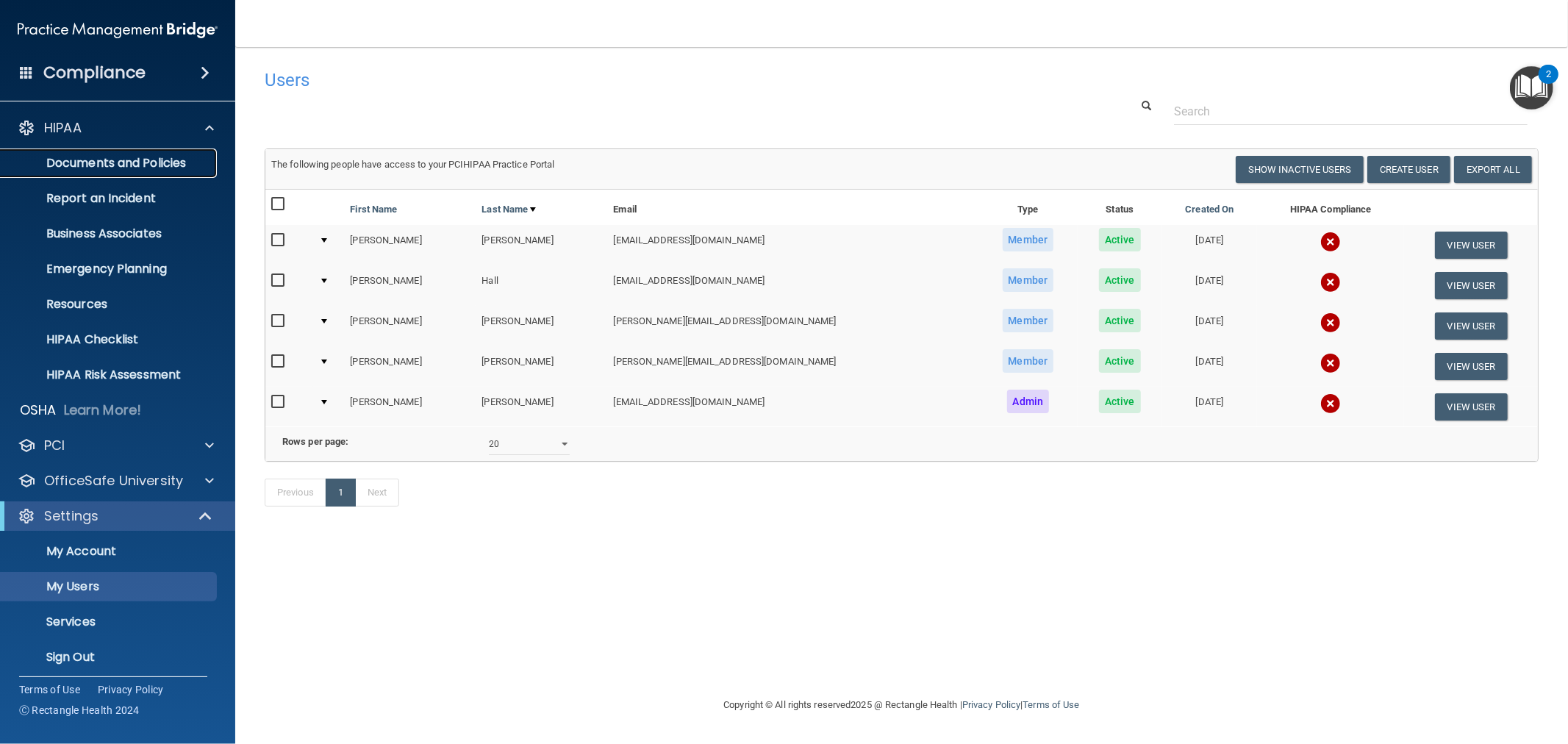
click at [99, 160] on p "Documents and Policies" at bounding box center [110, 163] width 201 height 15
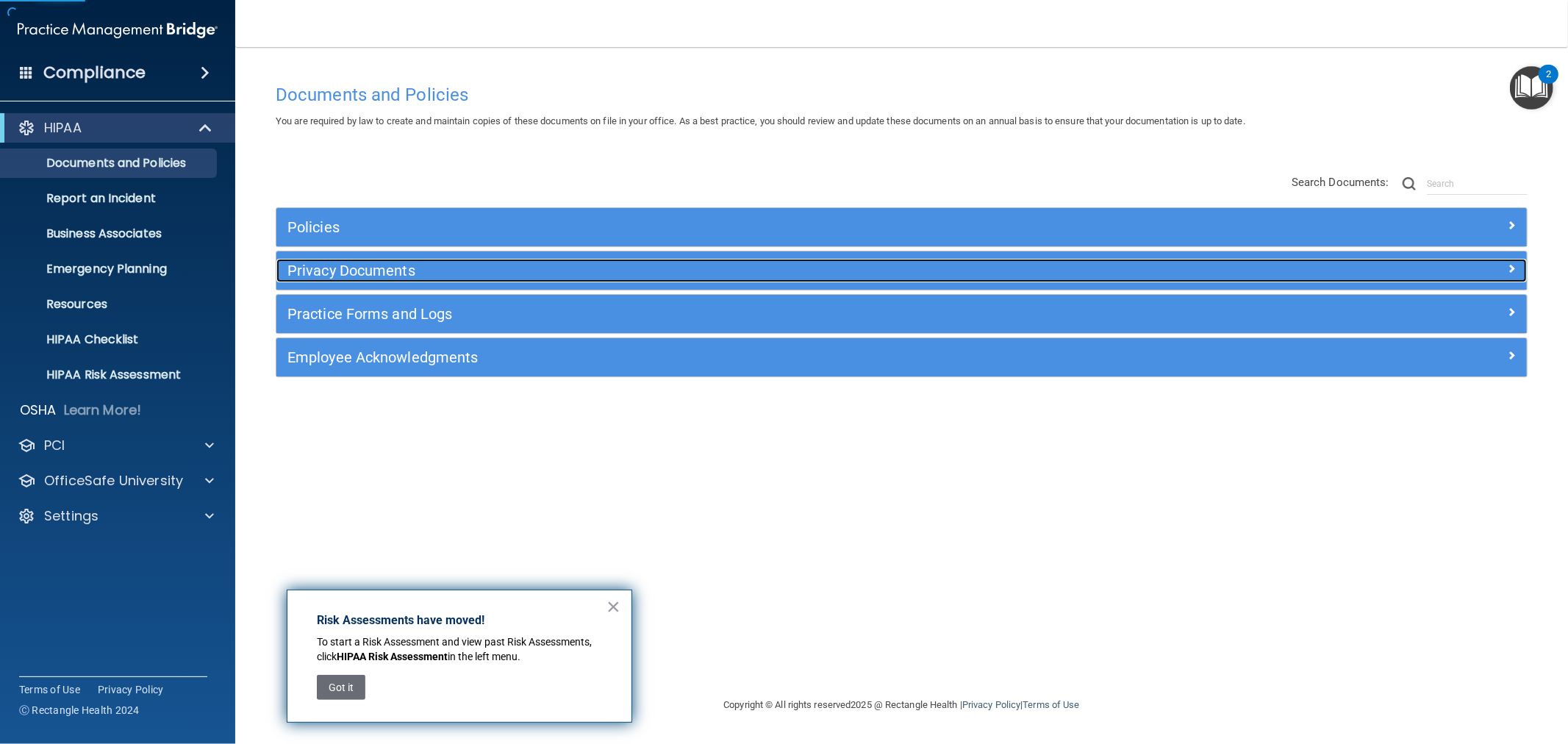
click at [371, 276] on h5 "Privacy Documents" at bounding box center [745, 270] width 916 height 16
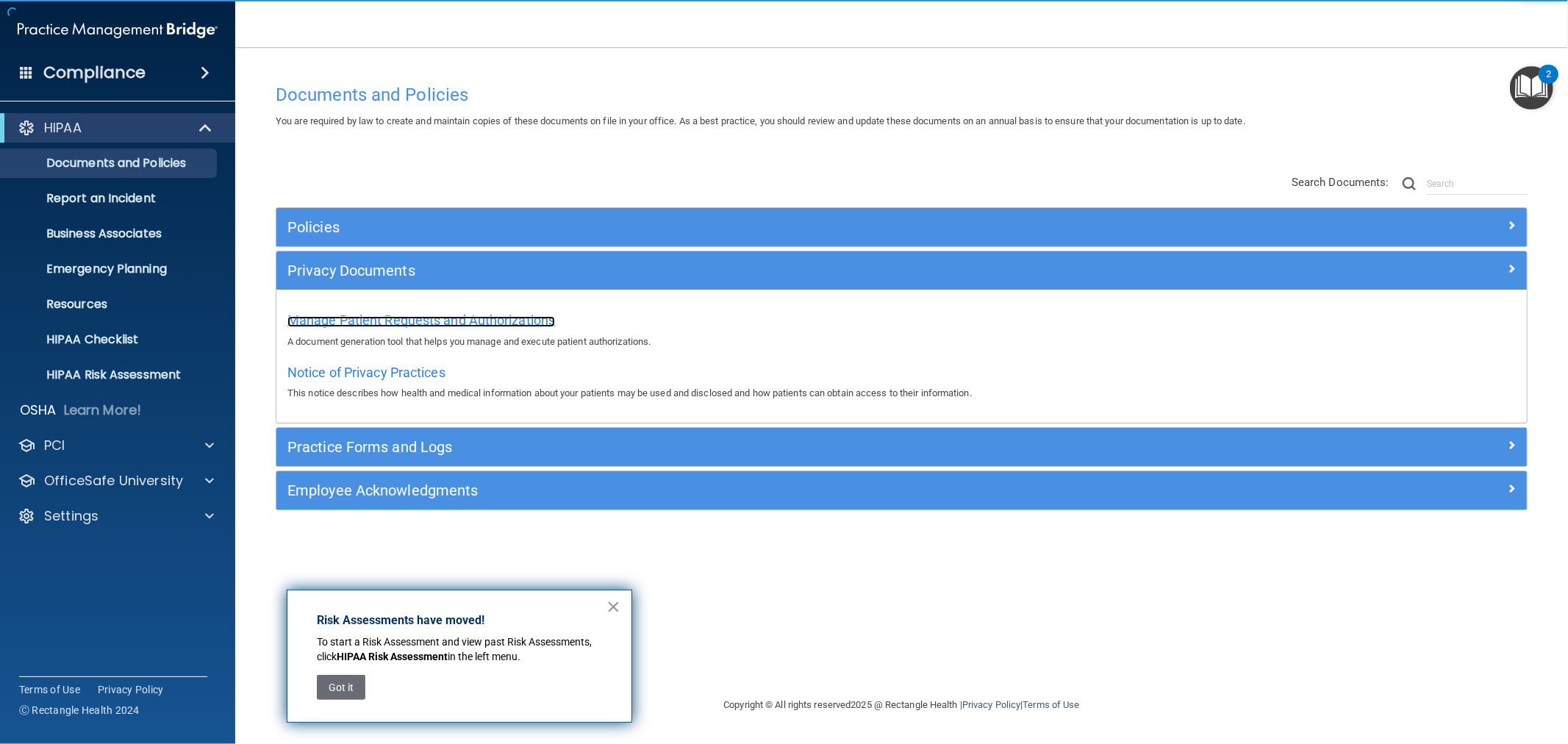
click at [385, 316] on span "Manage Patient Requests and Authorizations" at bounding box center [421, 321] width 267 height 15
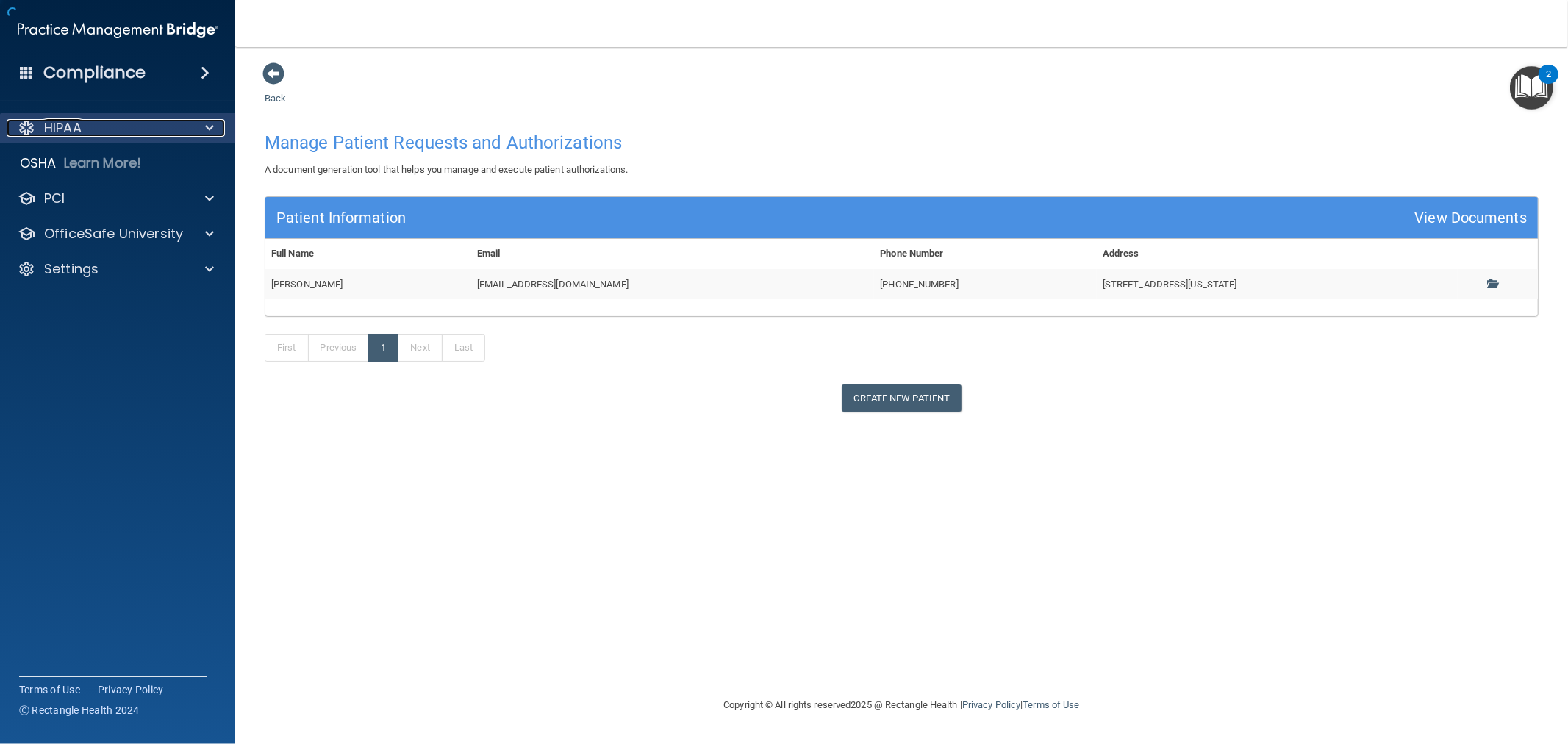
click at [104, 126] on div "HIPAA" at bounding box center [98, 127] width 182 height 18
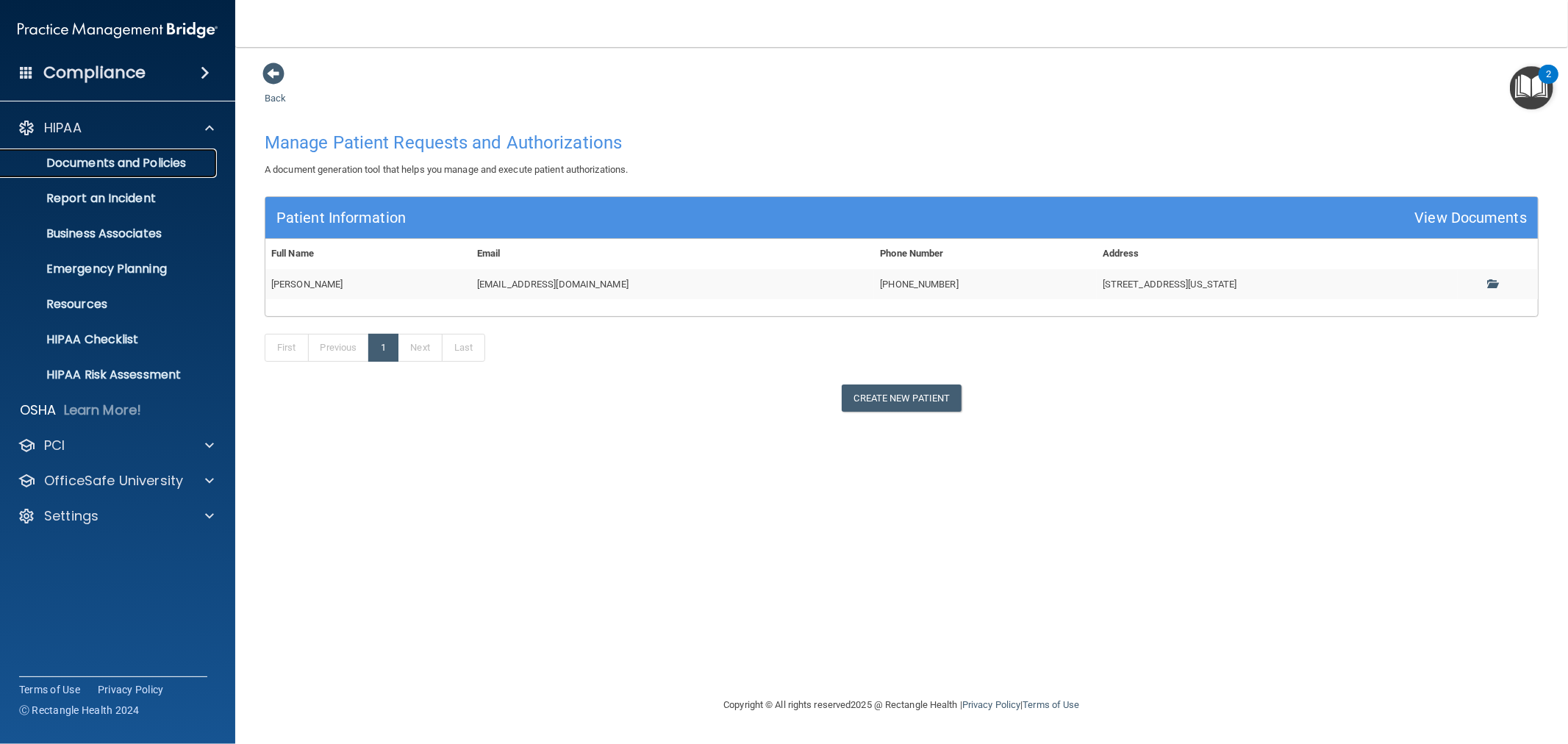
click at [99, 158] on p "Documents and Policies" at bounding box center [110, 163] width 201 height 15
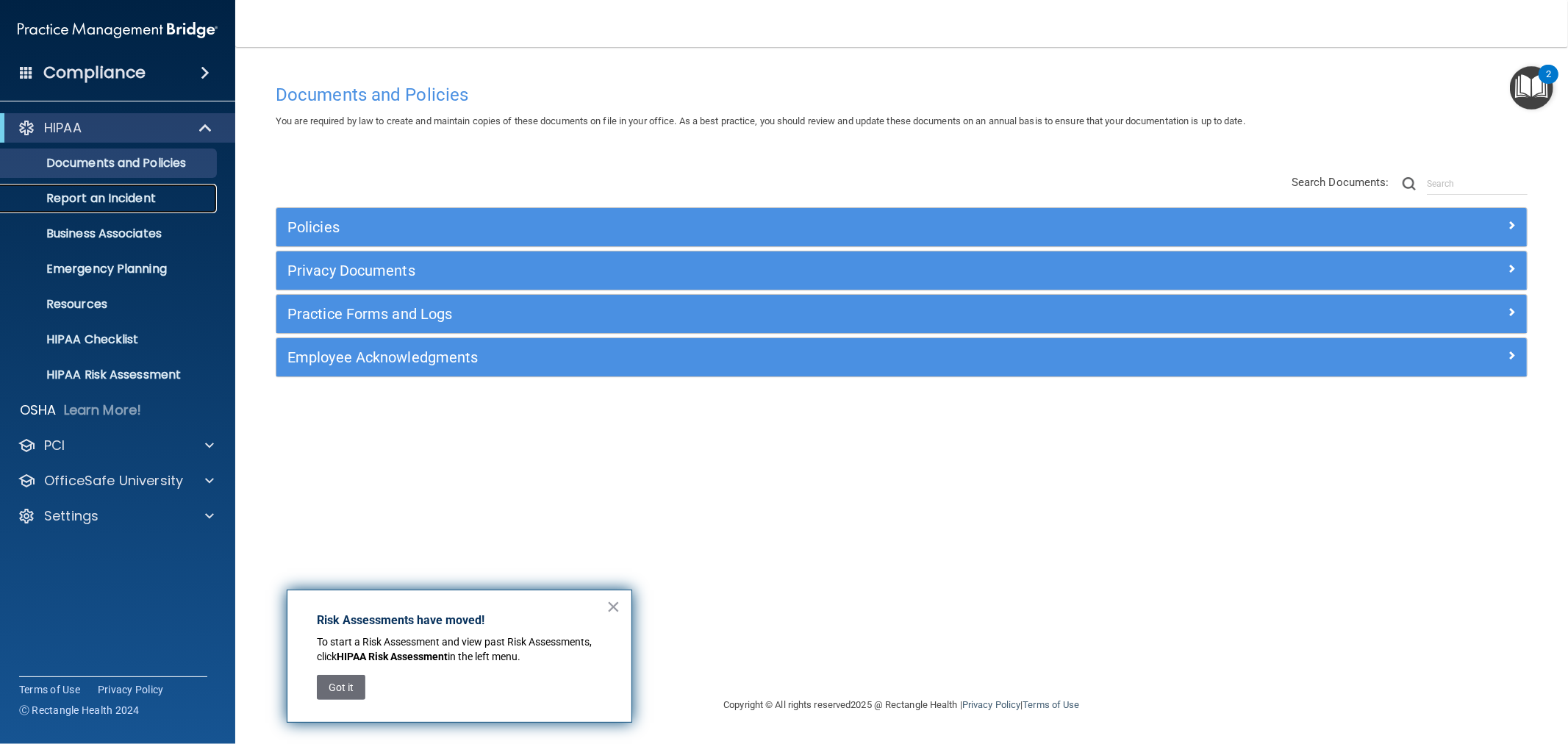
click at [87, 199] on p "Report an Incident" at bounding box center [110, 198] width 201 height 15
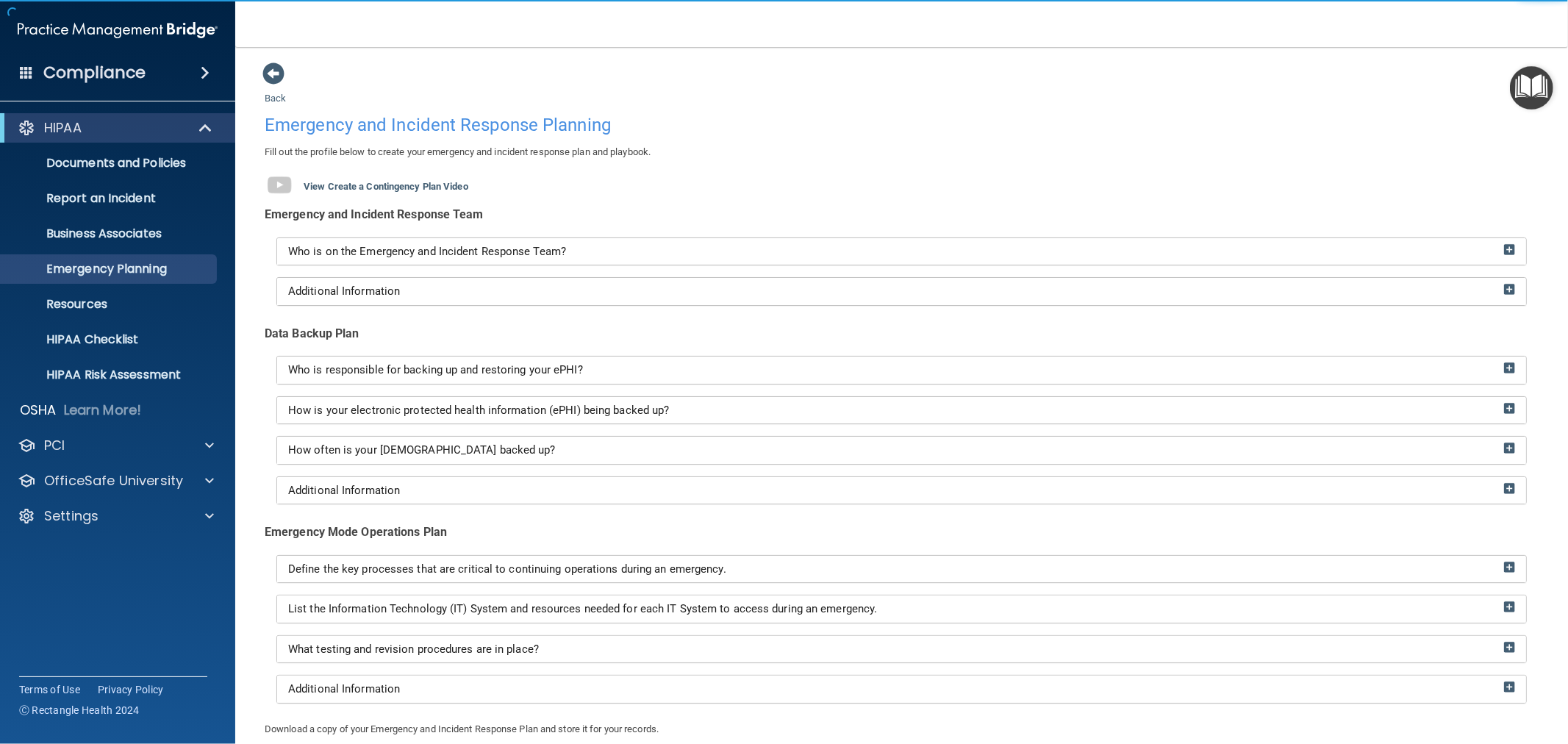
click at [400, 238] on div "Who is on the Emergency and Incident Response Team?" at bounding box center [901, 251] width 1249 height 27
click at [400, 243] on div "Who is on the Emergency and Incident Response Team?" at bounding box center [901, 251] width 1249 height 27
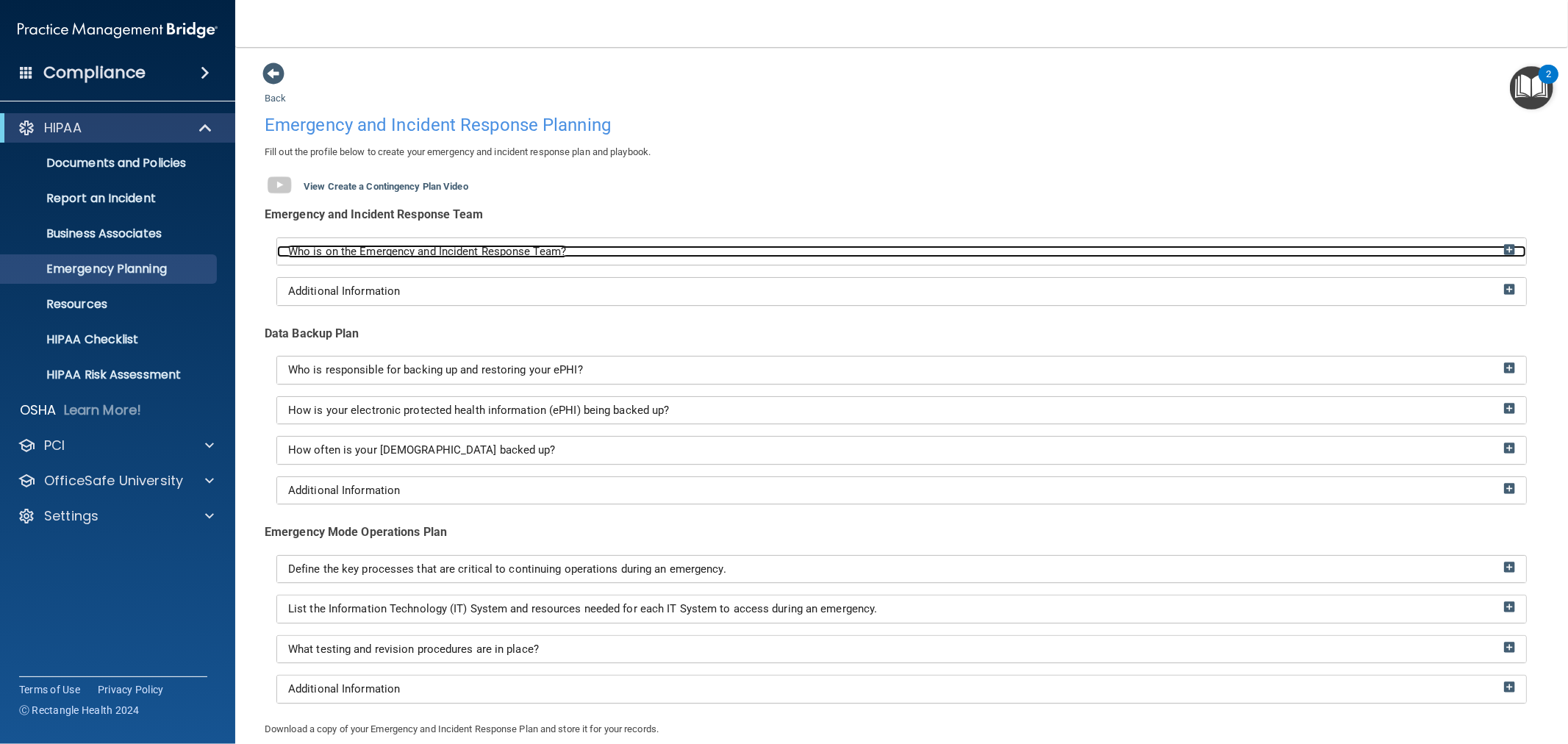
click at [397, 249] on span "Who is on the Emergency and Incident Response Team?" at bounding box center [427, 251] width 278 height 13
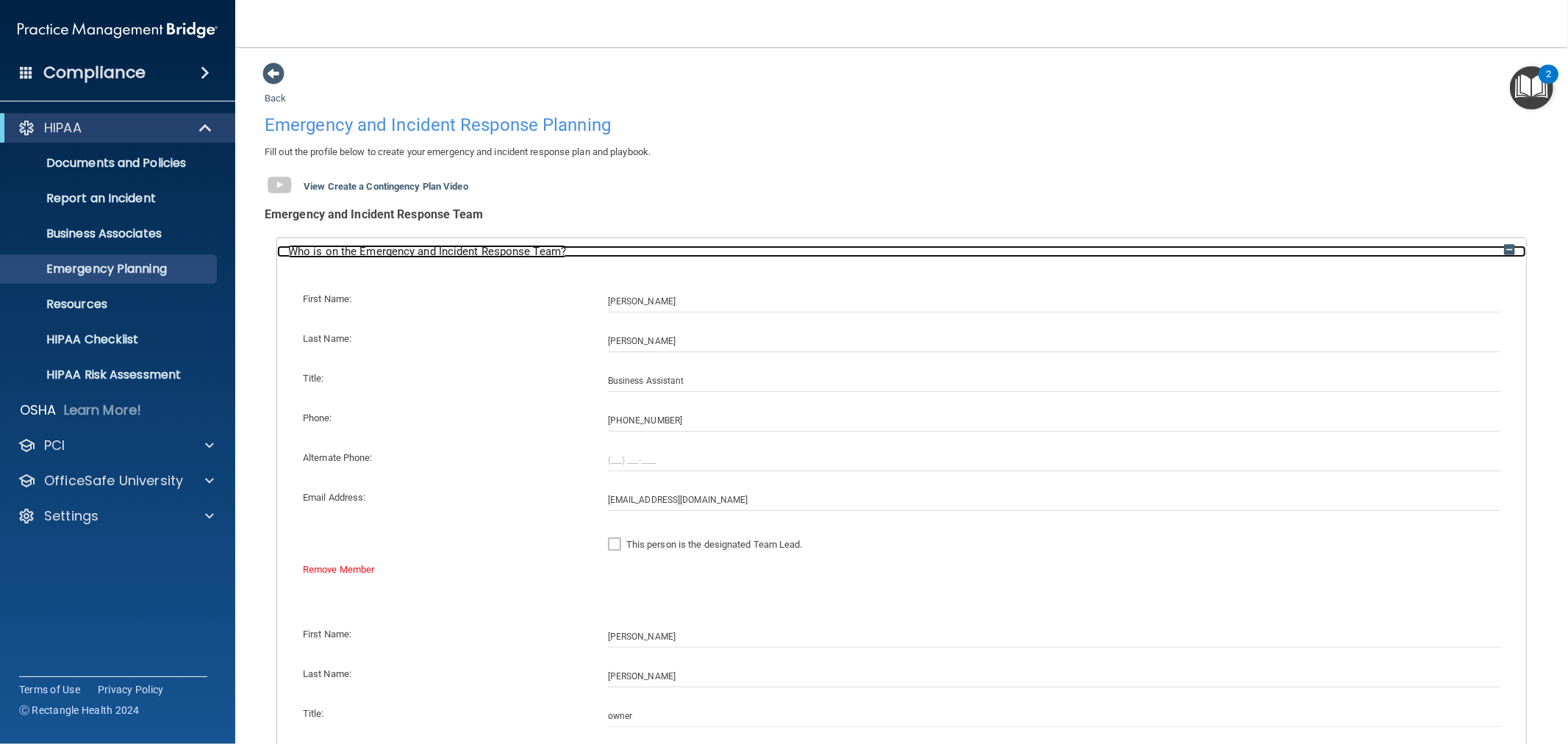
click at [395, 250] on span "Who is on the Emergency and Incident Response Team?" at bounding box center [427, 251] width 278 height 13
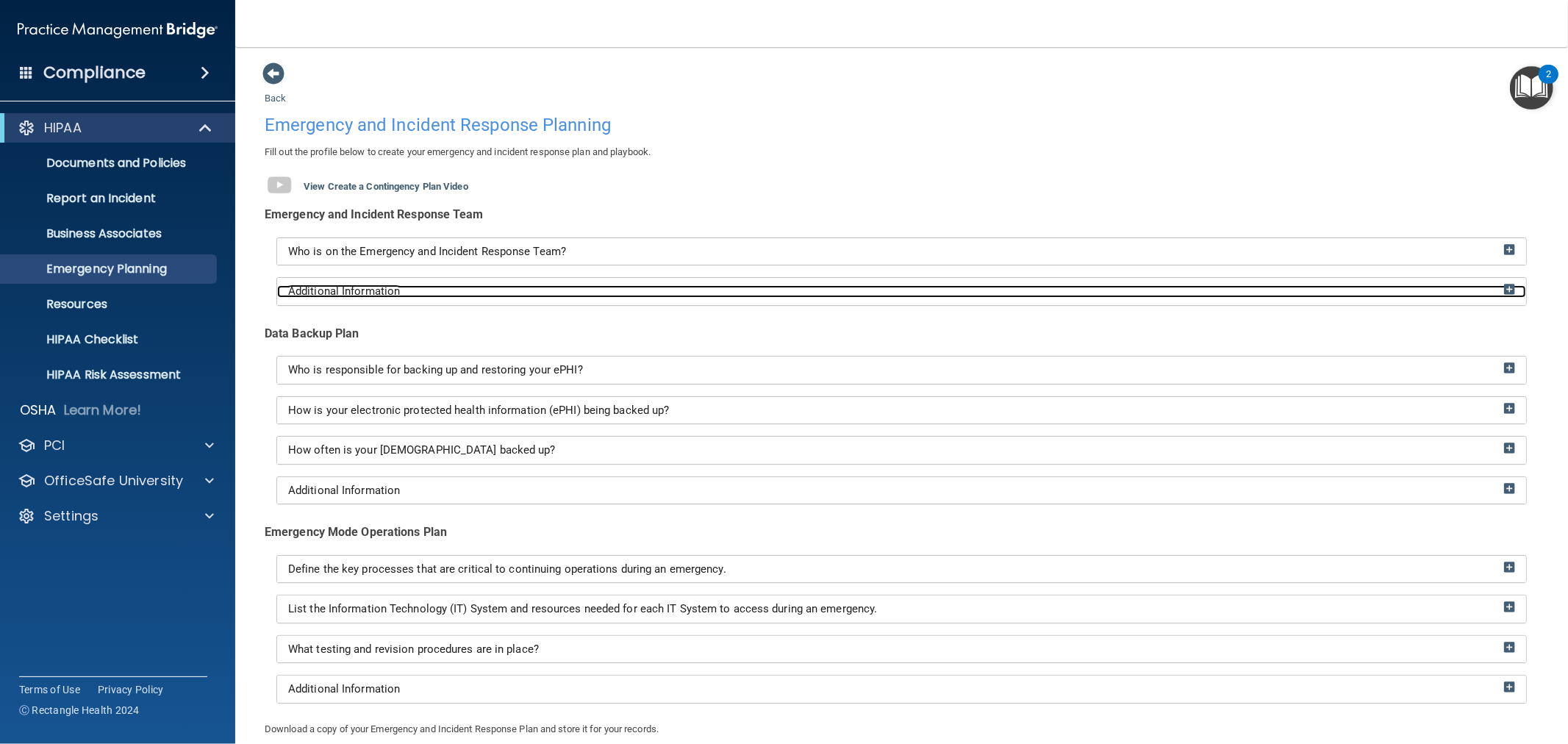
click at [385, 294] on span "Additional Information" at bounding box center [344, 290] width 112 height 13
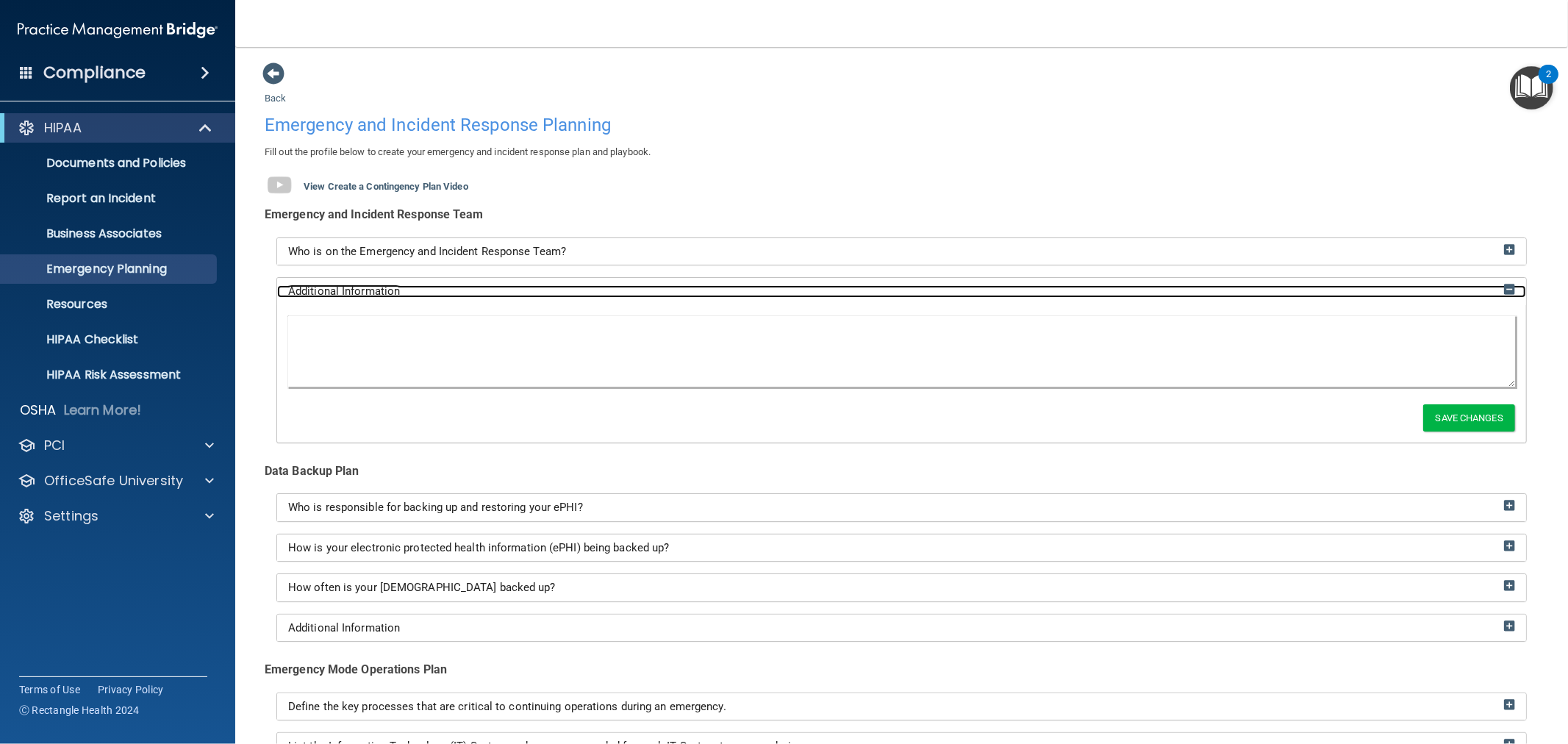
click at [385, 294] on span "Additional Information" at bounding box center [344, 290] width 112 height 13
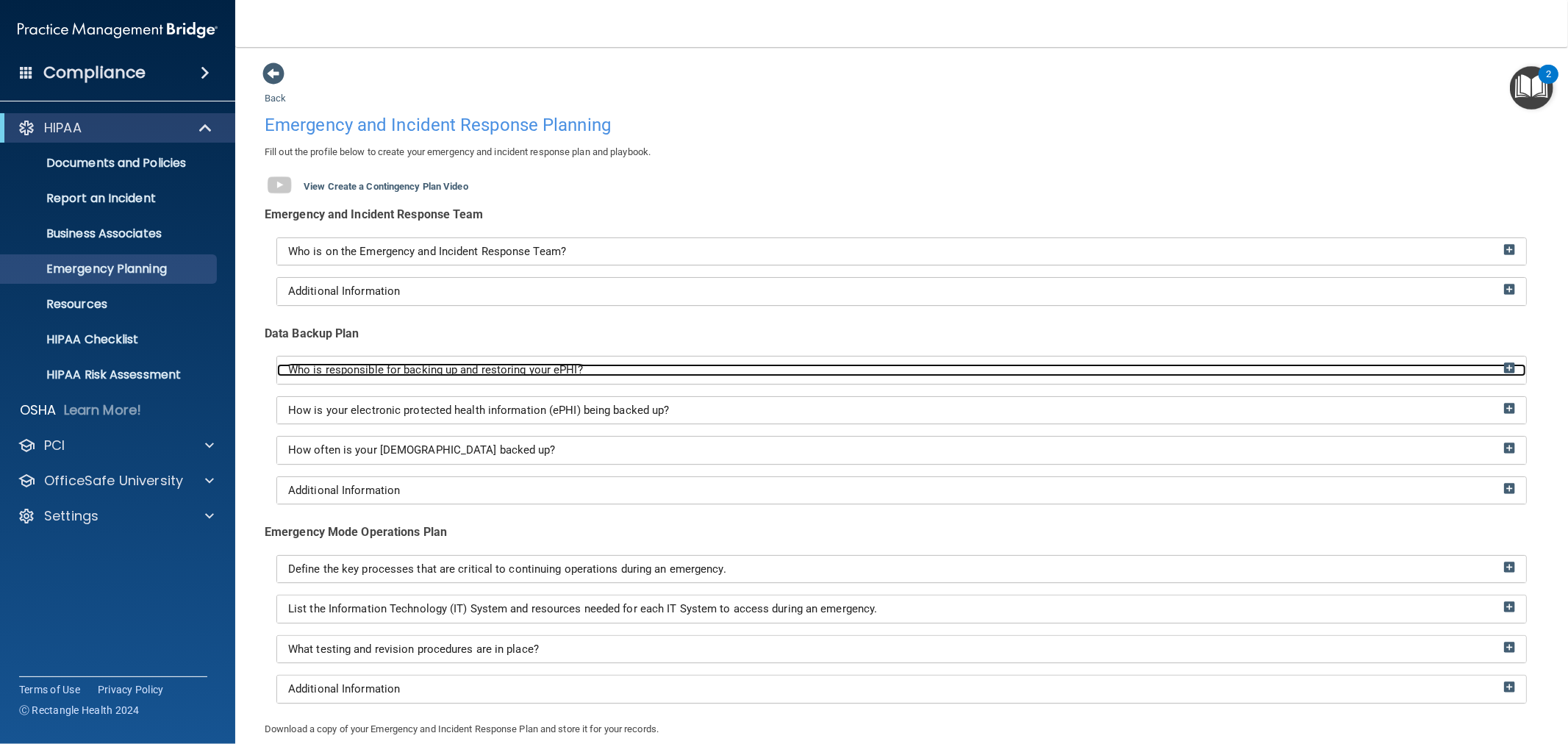
click at [403, 375] on span "Who is responsible for backing up and restoring your ePHI?" at bounding box center [436, 369] width 295 height 13
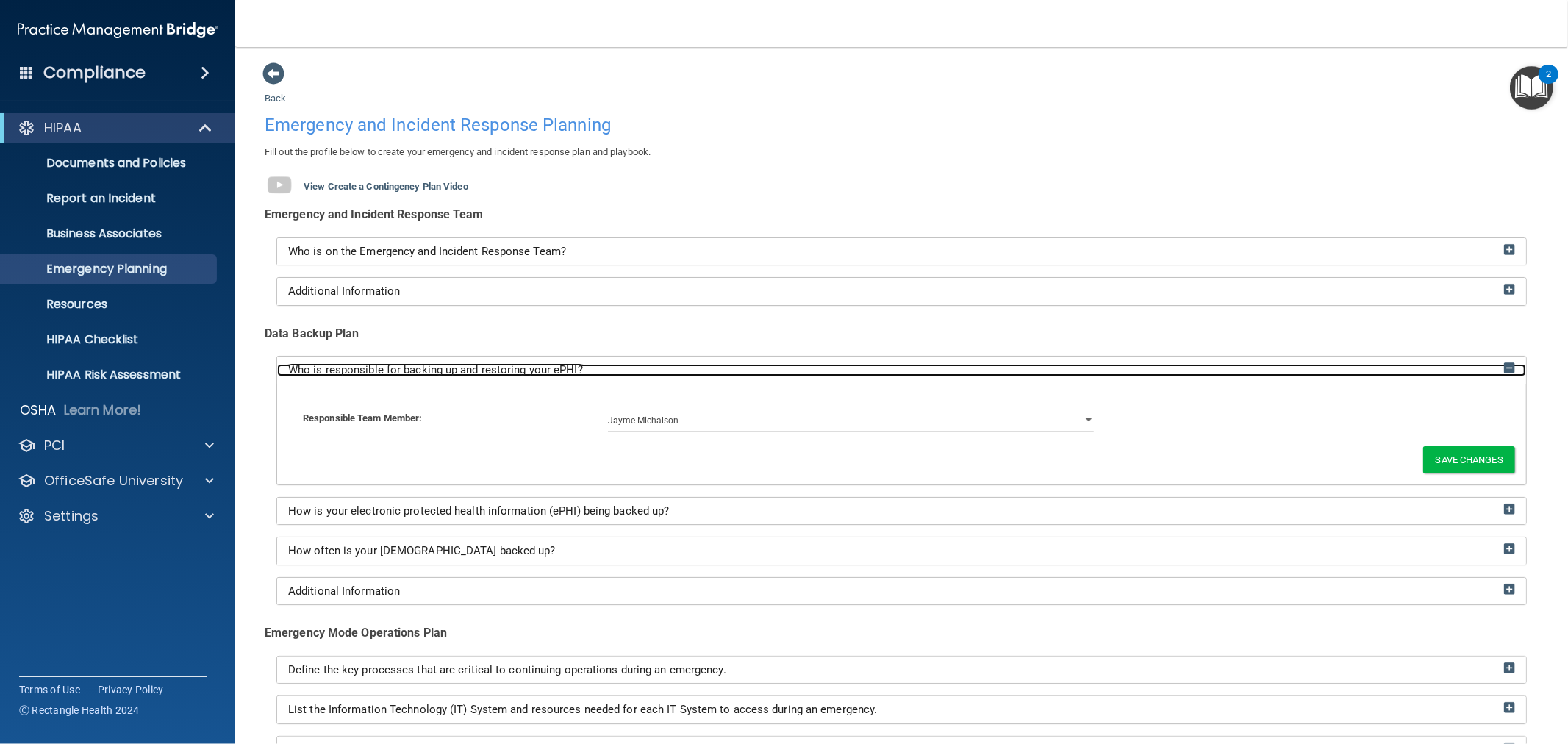
click at [403, 375] on span "Who is responsible for backing up and restoring your ePHI?" at bounding box center [436, 369] width 295 height 13
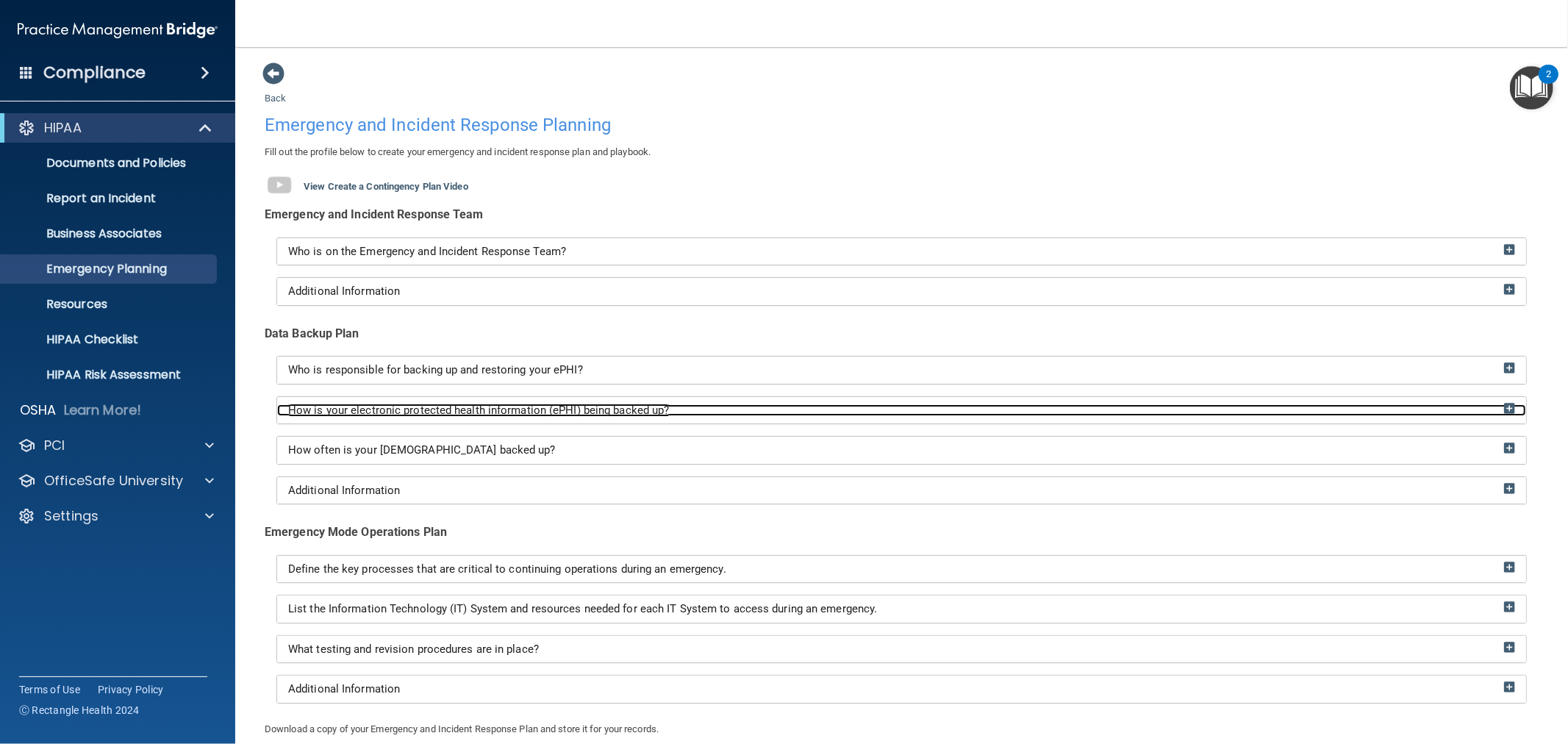
click at [419, 408] on span "How is your electronic protected health information (ePHI) being backed up?" at bounding box center [479, 410] width 382 height 13
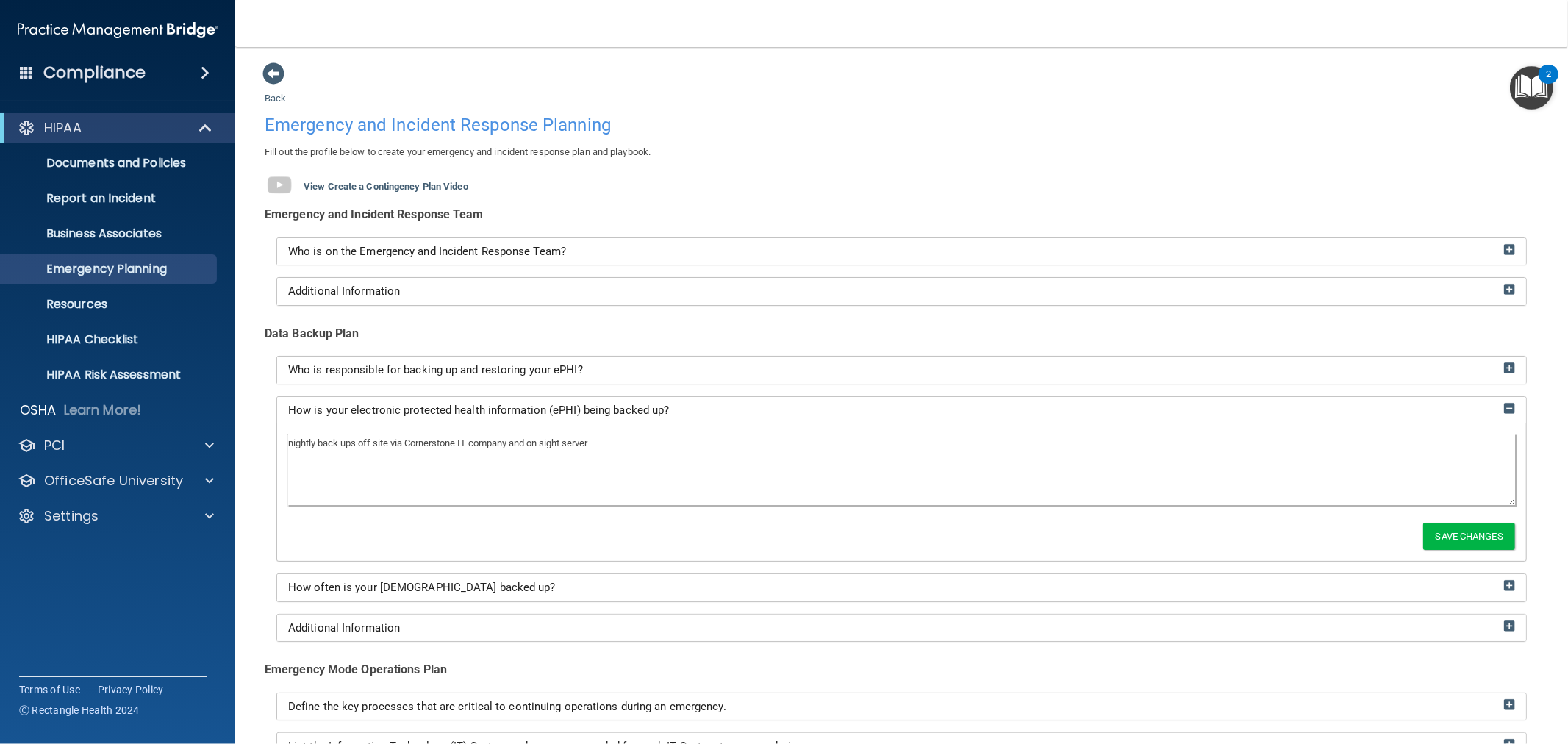
click at [436, 420] on div "How is your electronic protected health information (ePHI) being backed up?" at bounding box center [901, 410] width 1249 height 27
click at [443, 400] on div "How is your electronic protected health information (ePHI) being backed up?" at bounding box center [901, 410] width 1249 height 27
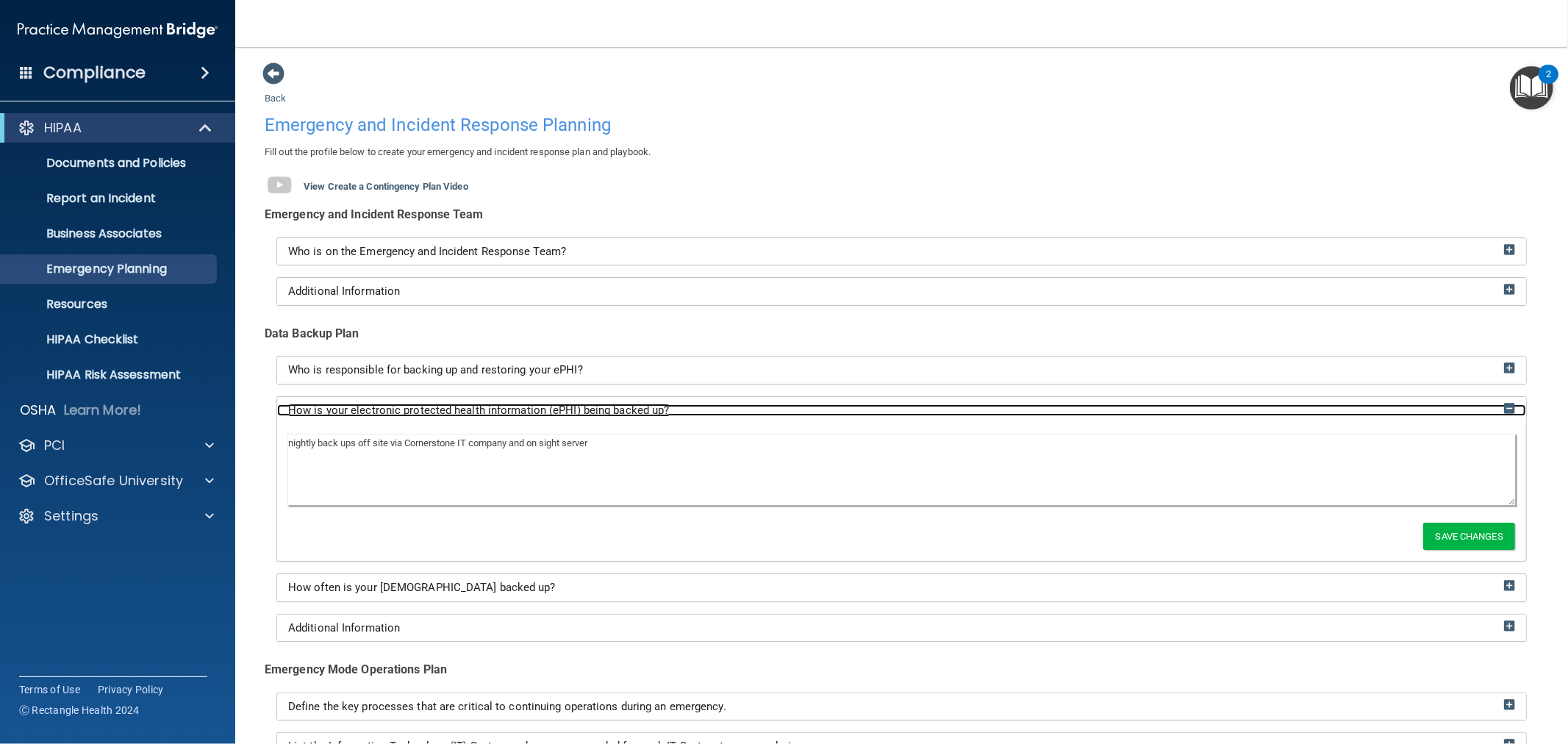
click at [443, 413] on span "How is your electronic protected health information (ePHI) being backed up?" at bounding box center [479, 410] width 382 height 13
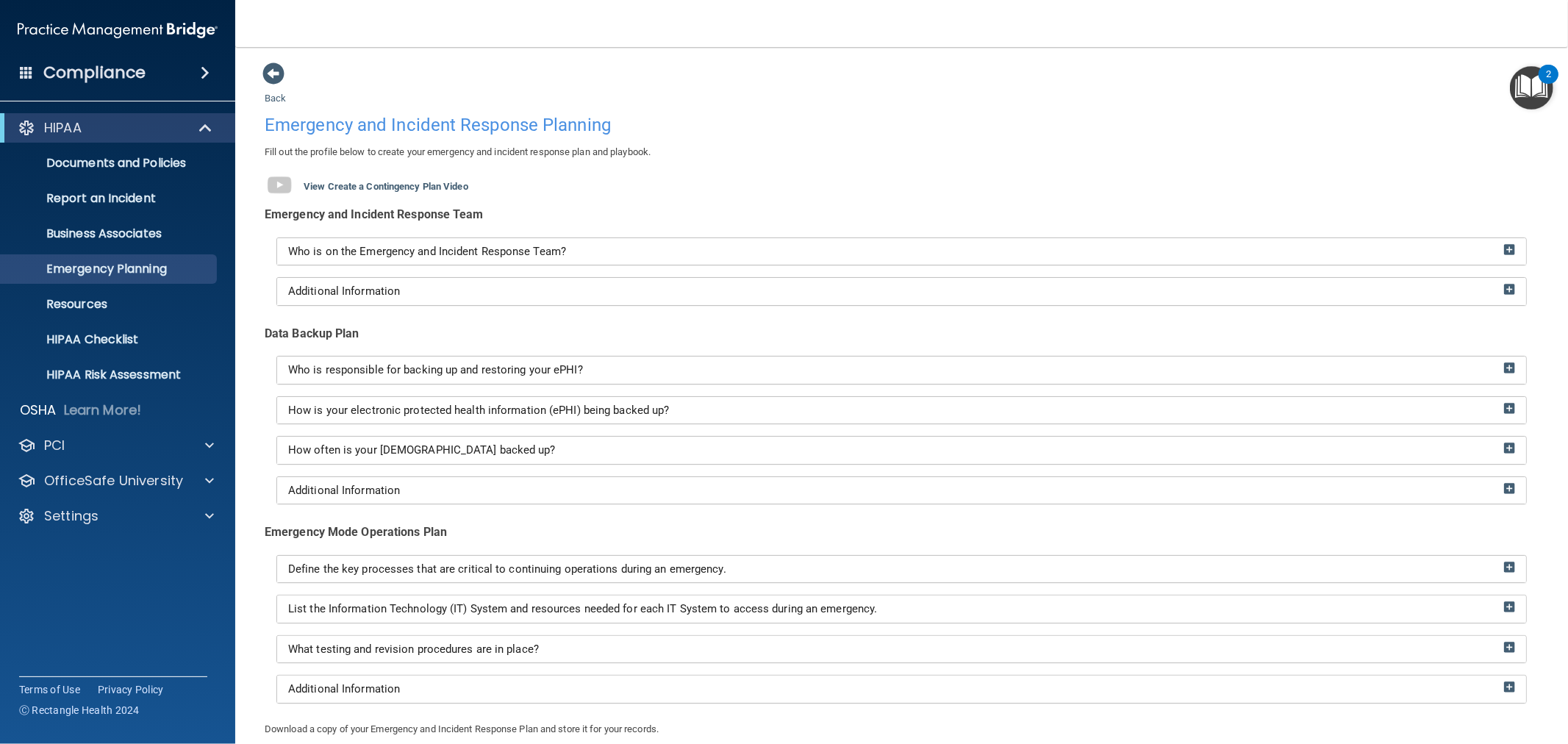
click at [368, 478] on div "Additional Information" at bounding box center [901, 491] width 1249 height 27
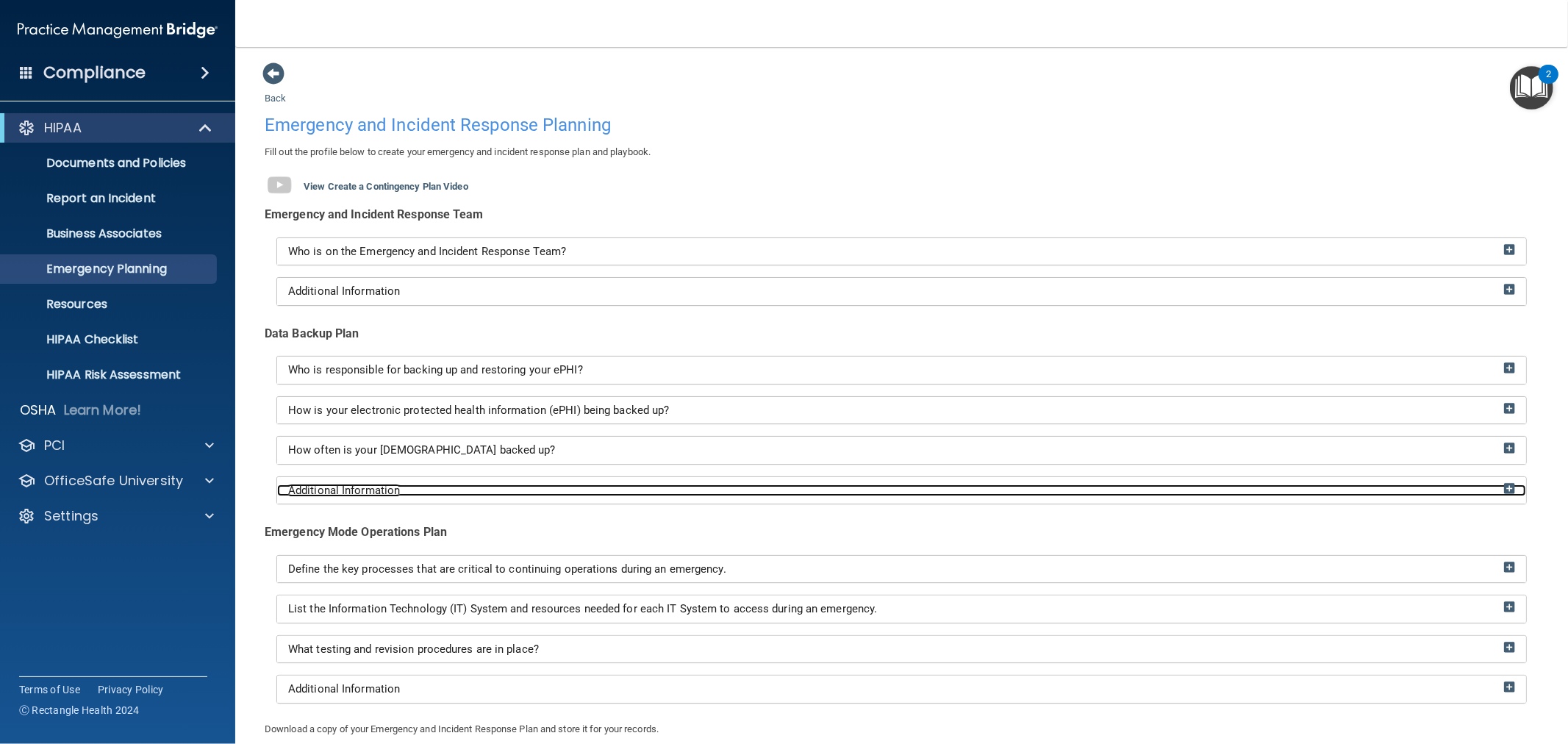
click at [361, 486] on span "Additional Information" at bounding box center [344, 490] width 112 height 13
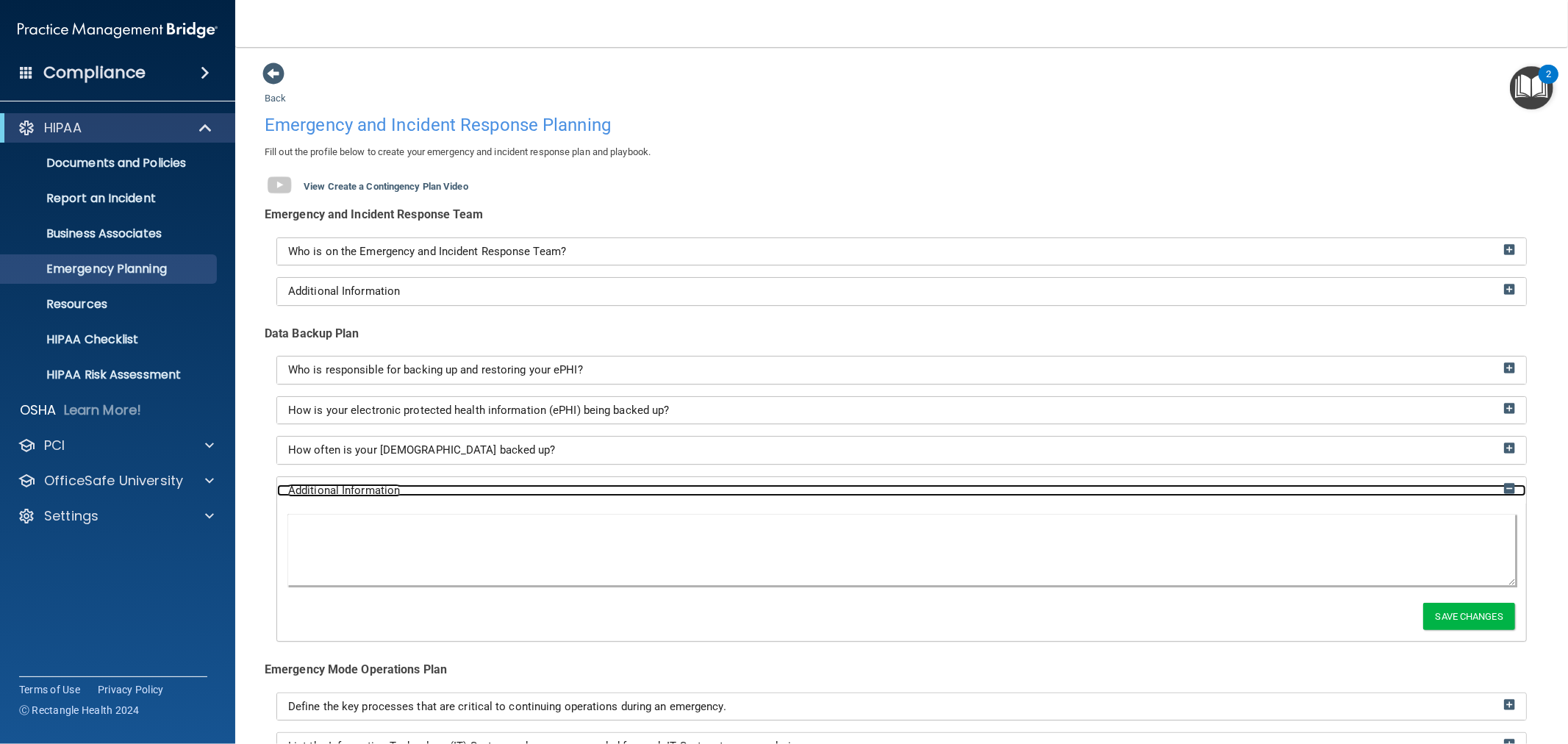
click at [361, 486] on span "Additional Information" at bounding box center [344, 490] width 112 height 13
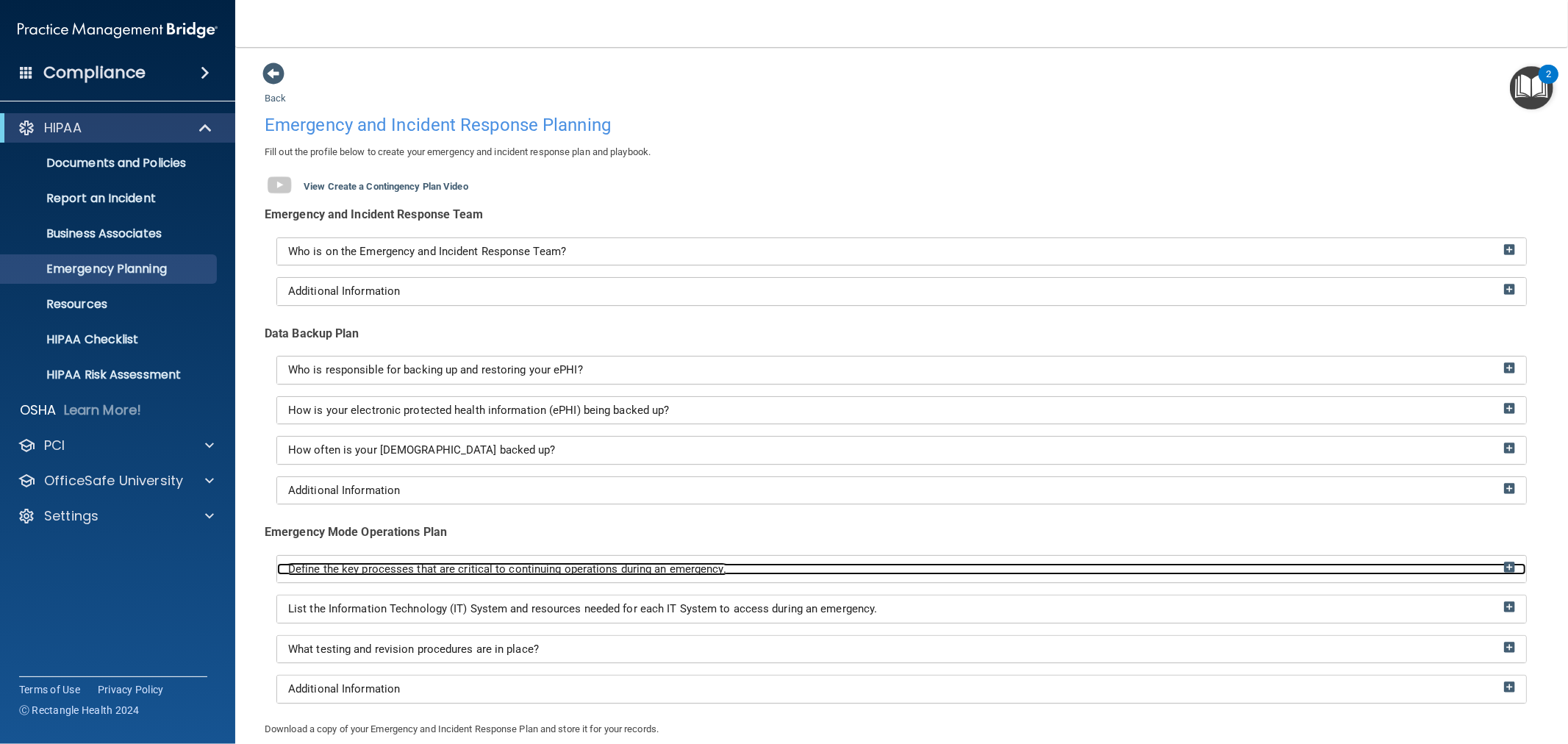
click at [350, 564] on span "Define the key processes that are critical to continuing operations during an e…" at bounding box center [507, 569] width 438 height 13
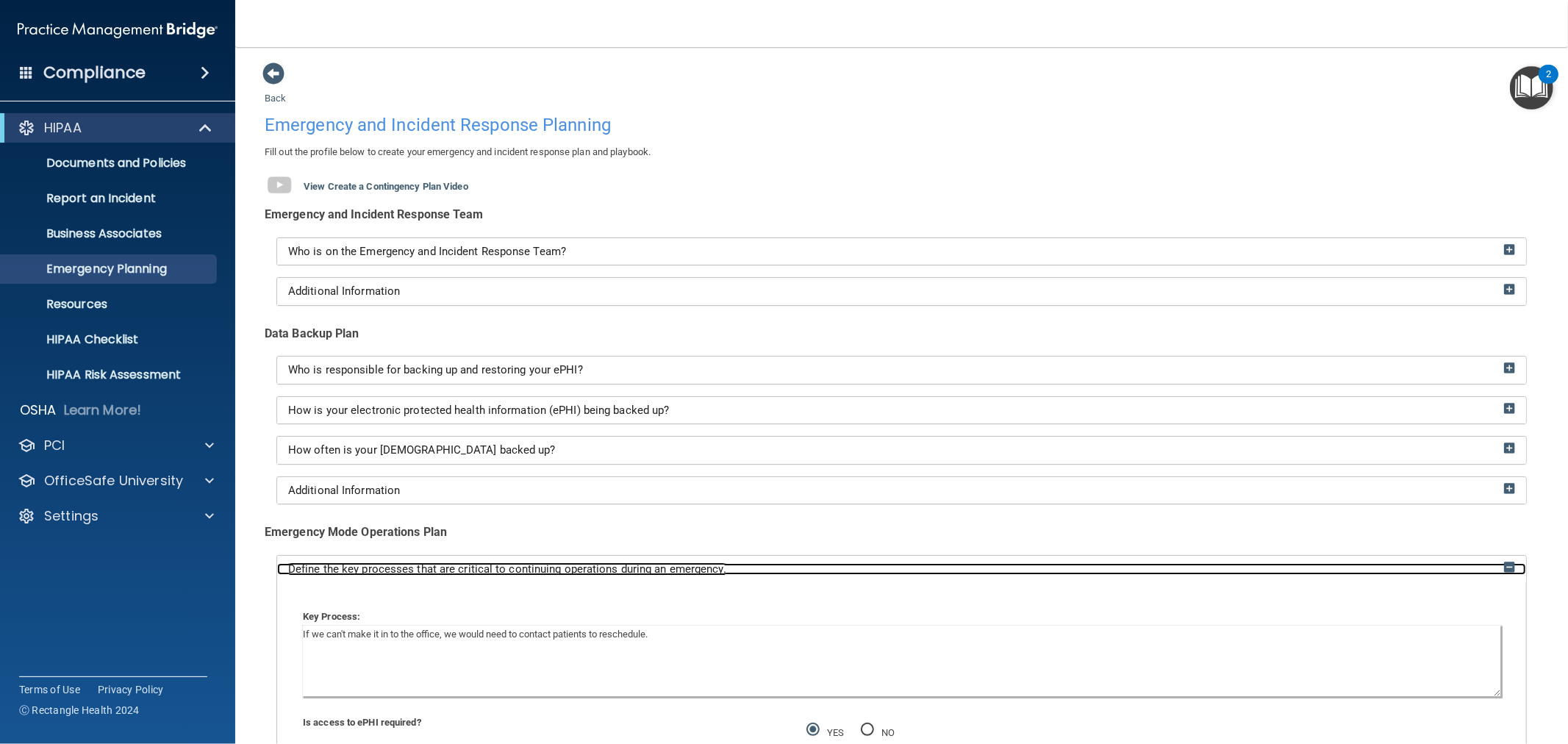
click at [349, 564] on span "Define the key processes that are critical to continuing operations during an e…" at bounding box center [507, 569] width 438 height 13
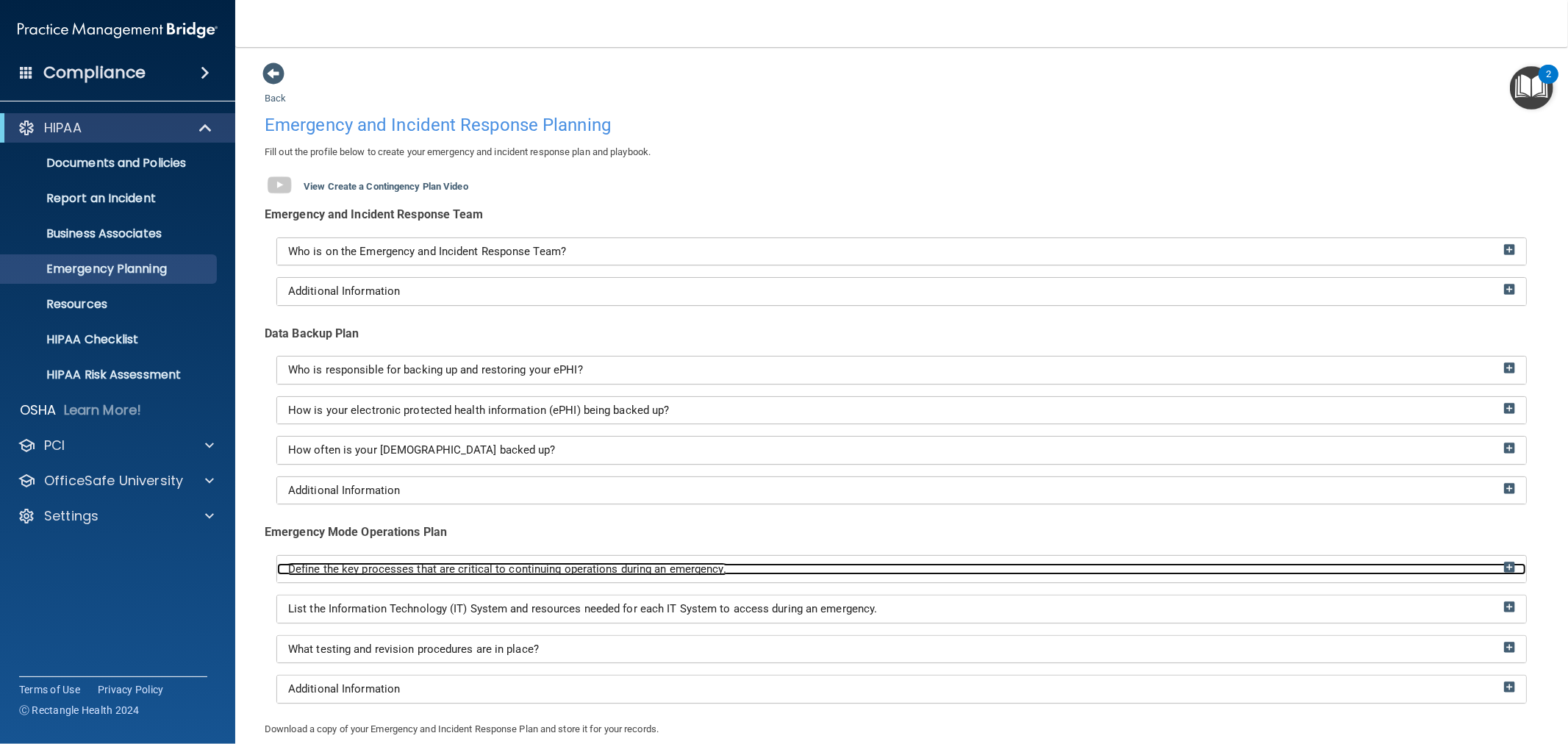
click at [350, 570] on span "Define the key processes that are critical to continuing operations during an e…" at bounding box center [507, 569] width 438 height 13
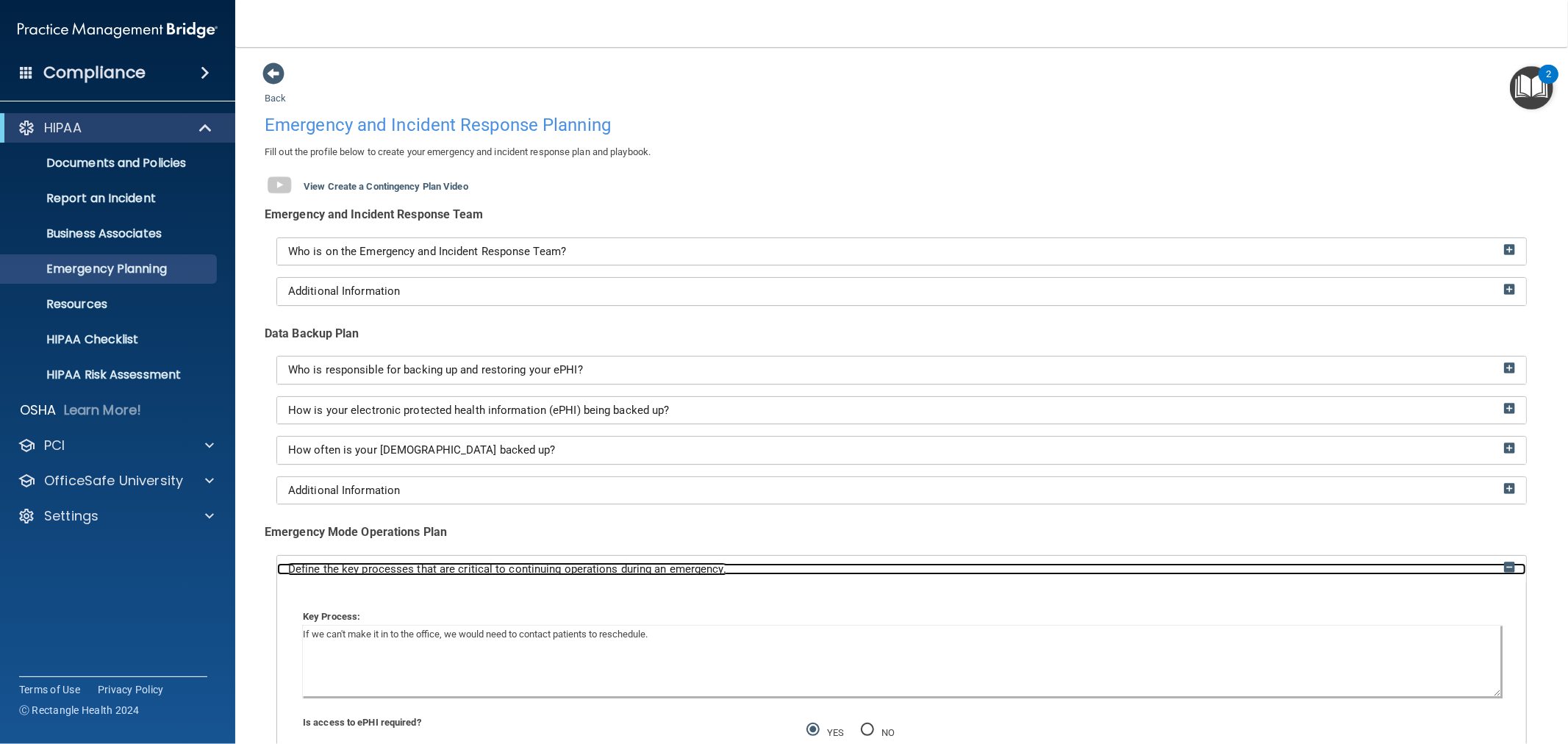
click at [796, 572] on div "Define the key processes that are critical to continuing operations during an e…" at bounding box center [901, 569] width 1249 height 12
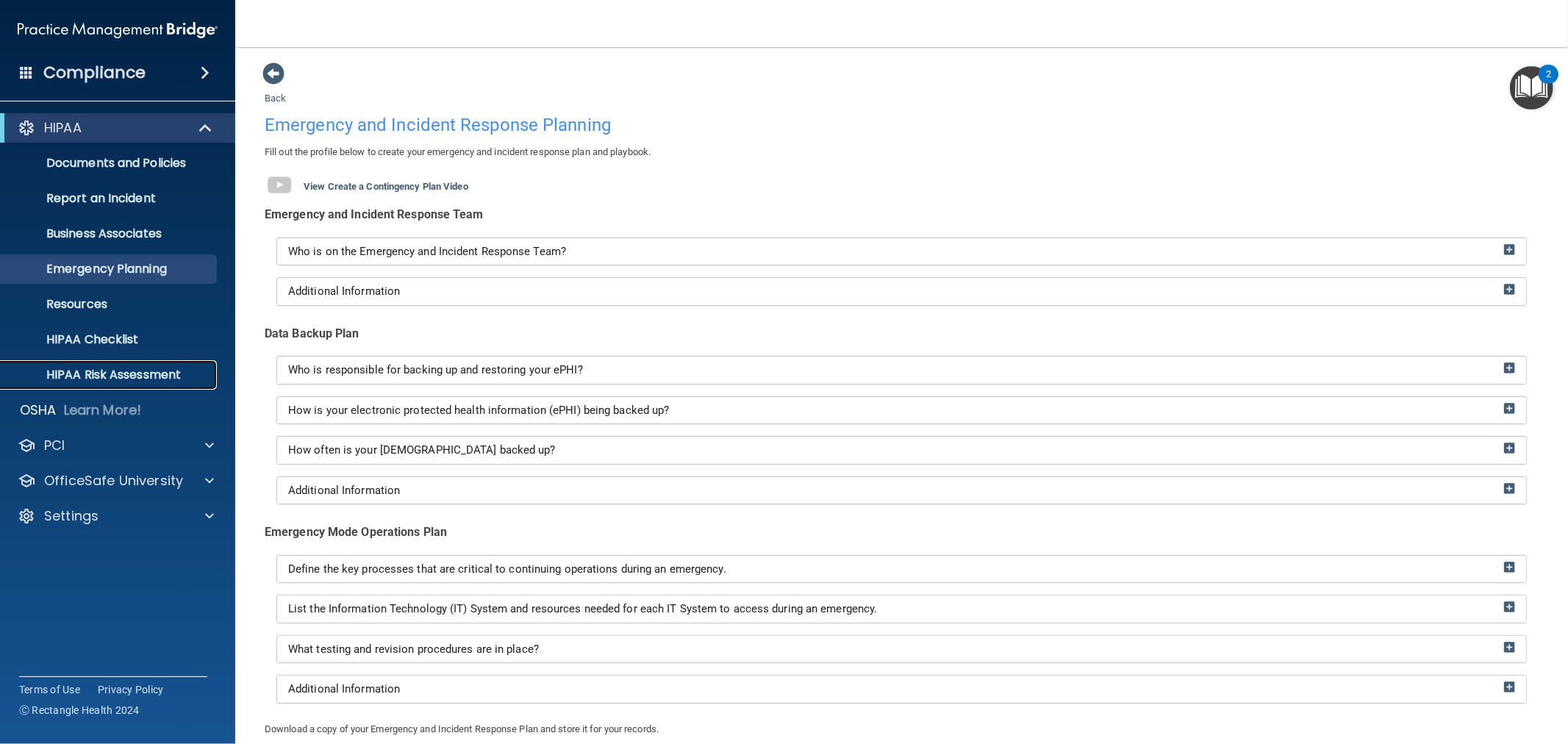
click at [128, 379] on p "HIPAA Risk Assessment" at bounding box center [110, 375] width 201 height 15
